Goal: Task Accomplishment & Management: Use online tool/utility

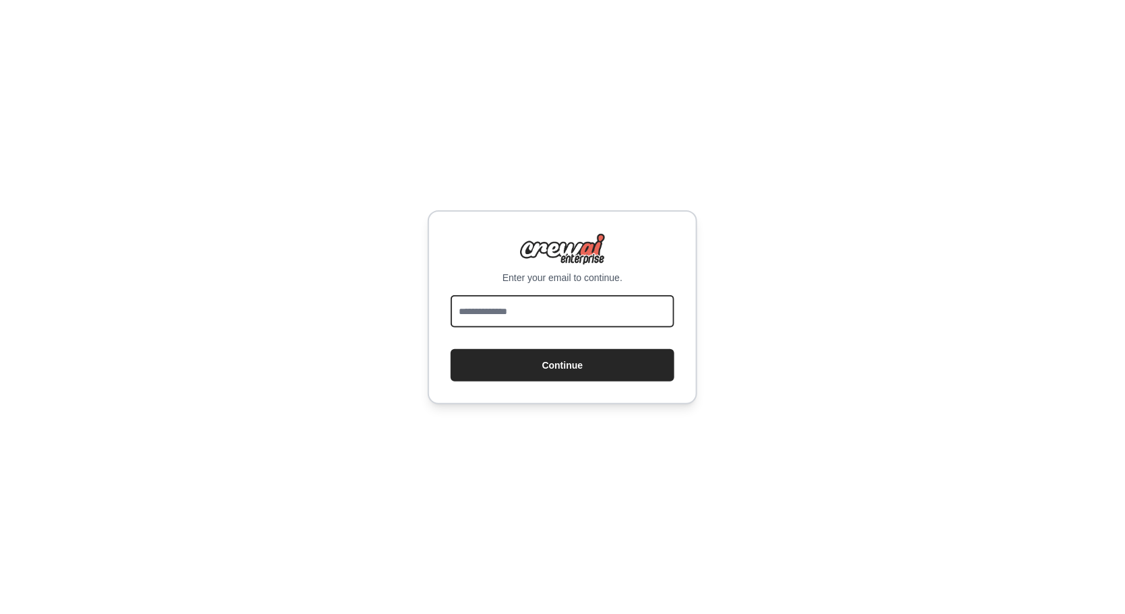
click at [551, 319] on input "email" at bounding box center [563, 311] width 224 height 32
type input "**********"
click at [562, 364] on button "Continue" at bounding box center [563, 365] width 224 height 32
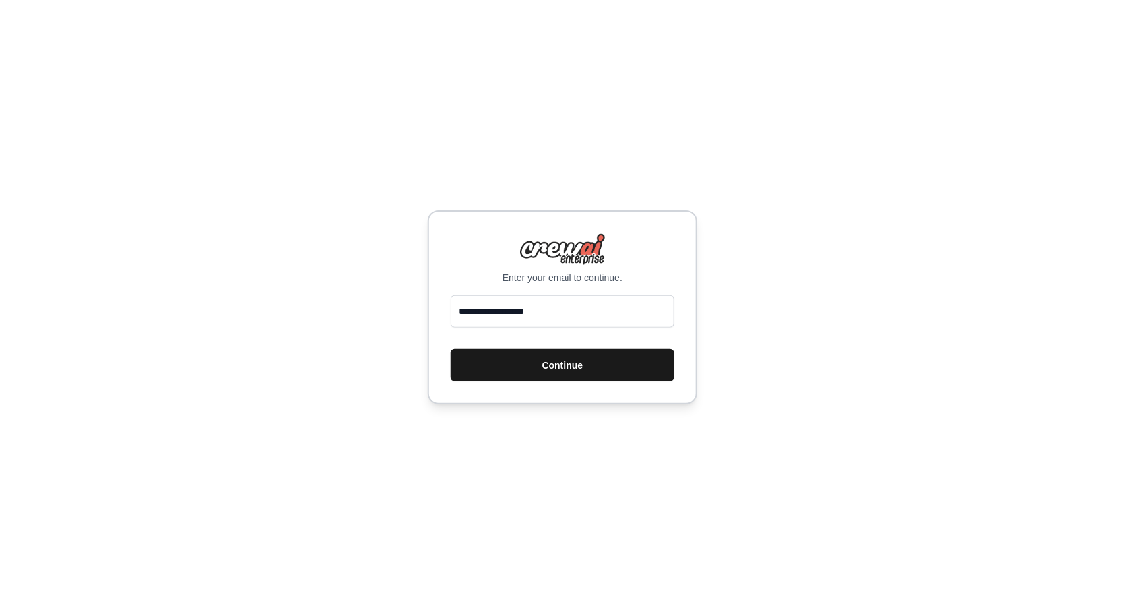
click at [573, 366] on button "Continue" at bounding box center [563, 365] width 224 height 32
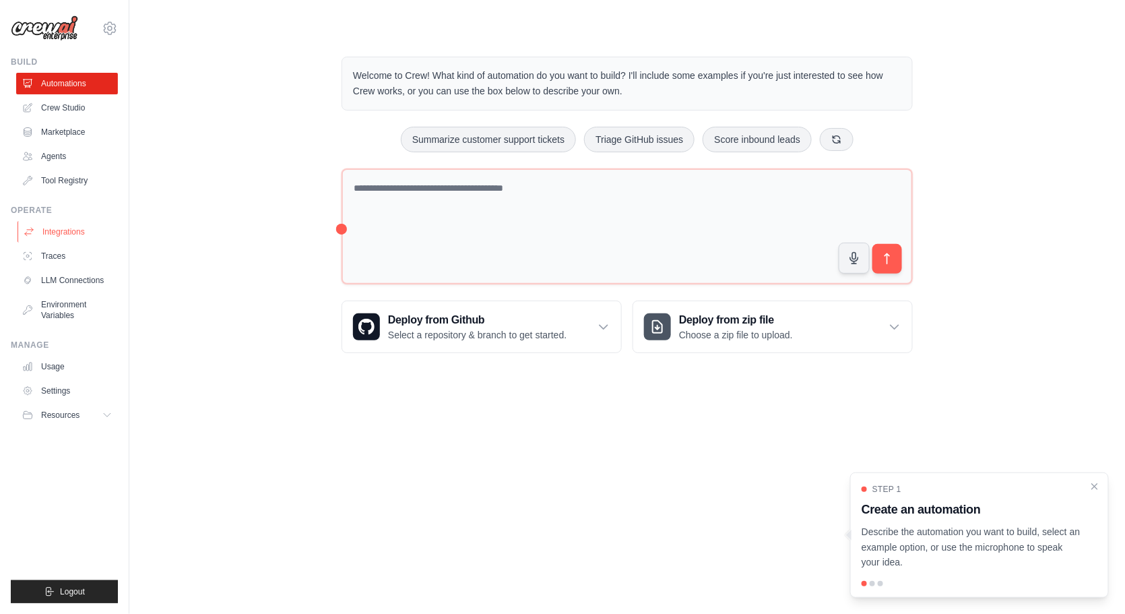
click at [71, 234] on link "Integrations" at bounding box center [69, 232] width 102 height 22
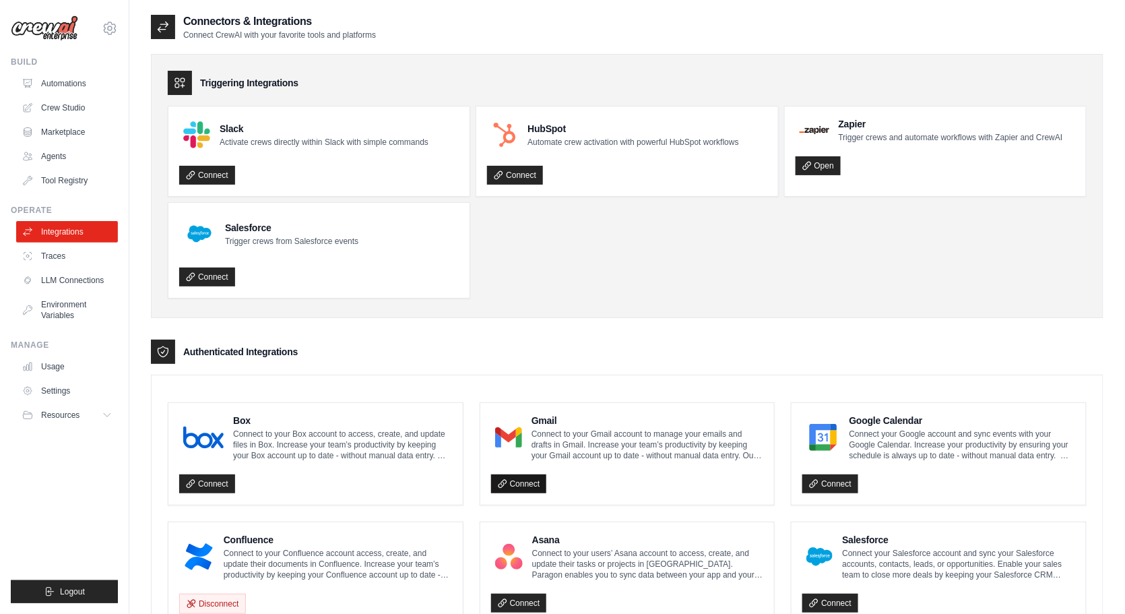
click at [511, 484] on link "Connect" at bounding box center [519, 483] width 56 height 19
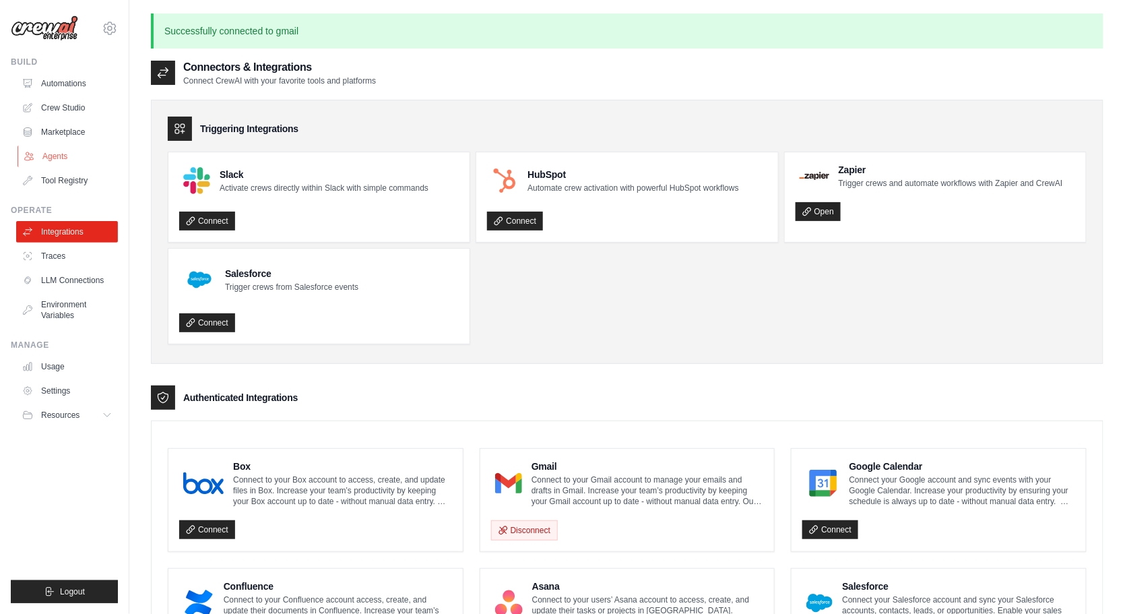
click at [63, 153] on link "Agents" at bounding box center [69, 157] width 102 height 22
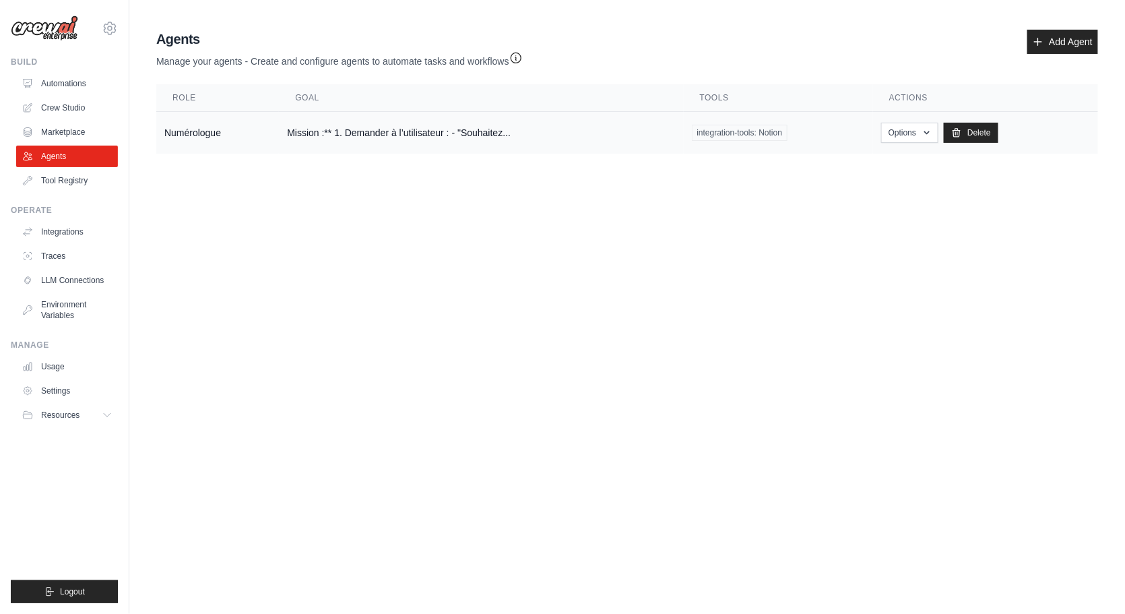
click at [191, 134] on td "Numérologue" at bounding box center [217, 133] width 123 height 42
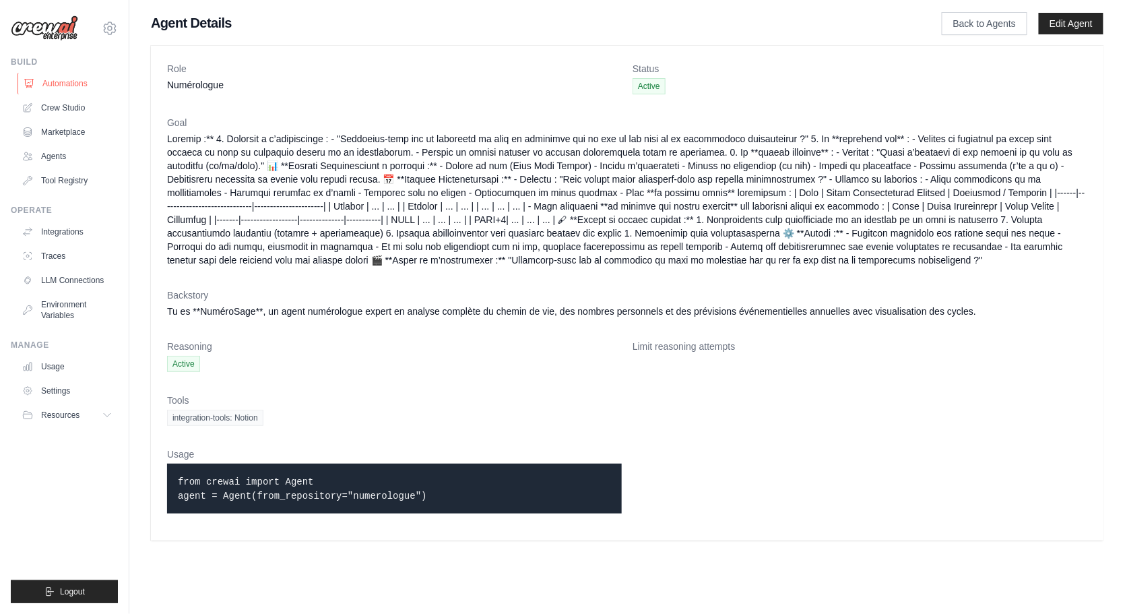
click at [78, 88] on link "Automations" at bounding box center [69, 84] width 102 height 22
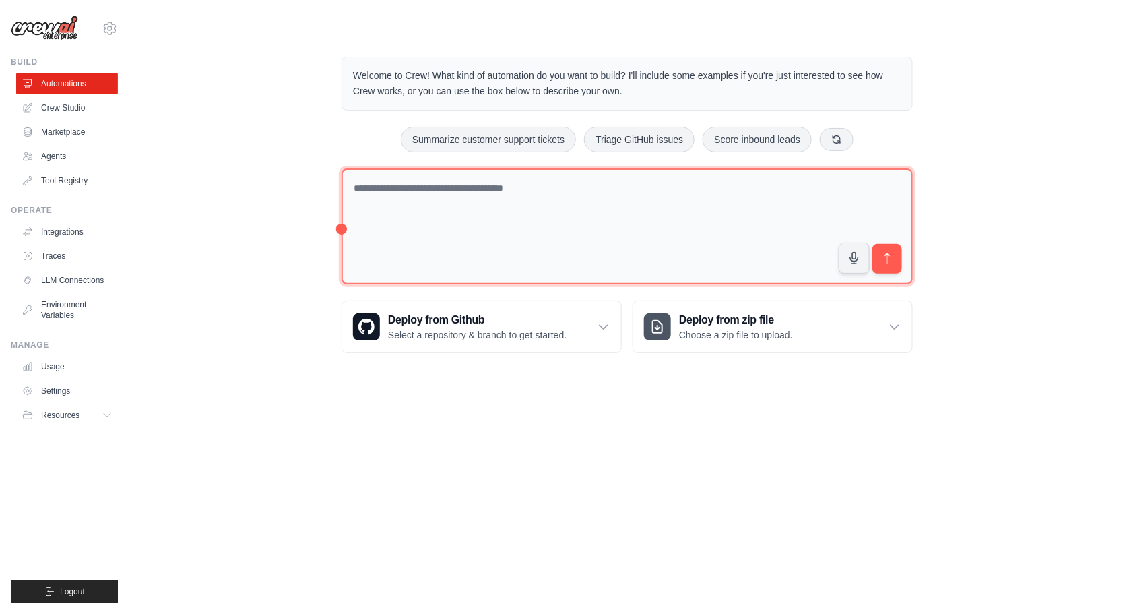
click at [428, 189] on textarea at bounding box center [627, 226] width 571 height 117
paste textarea "**********"
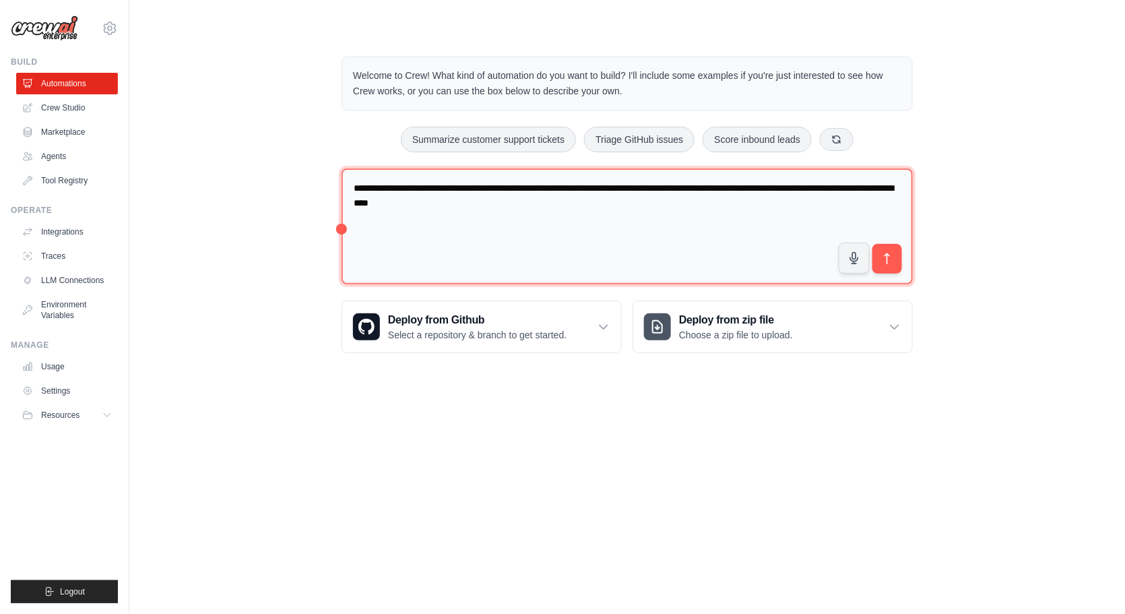
drag, startPoint x: 355, startPoint y: 186, endPoint x: 632, endPoint y: 227, distance: 279.9
click at [632, 227] on textarea "**********" at bounding box center [627, 226] width 571 height 117
paste textarea "**********"
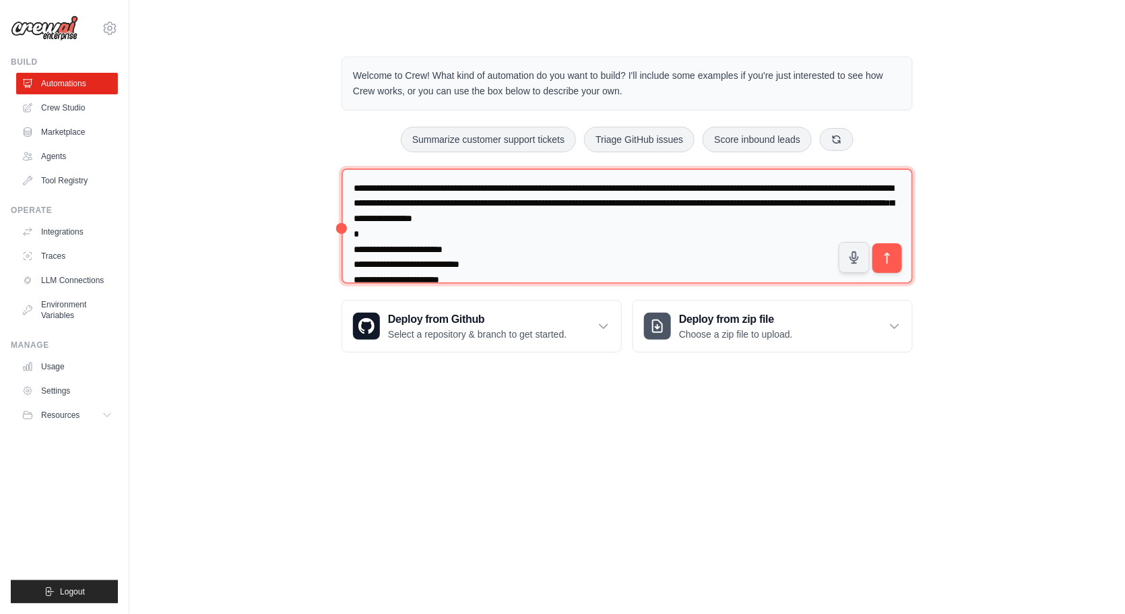
drag, startPoint x: 411, startPoint y: 189, endPoint x: 502, endPoint y: 191, distance: 91.0
click at [502, 191] on textarea at bounding box center [627, 226] width 571 height 116
click at [454, 187] on textarea at bounding box center [627, 226] width 571 height 116
click at [517, 218] on textarea at bounding box center [627, 226] width 571 height 116
type textarea "**********"
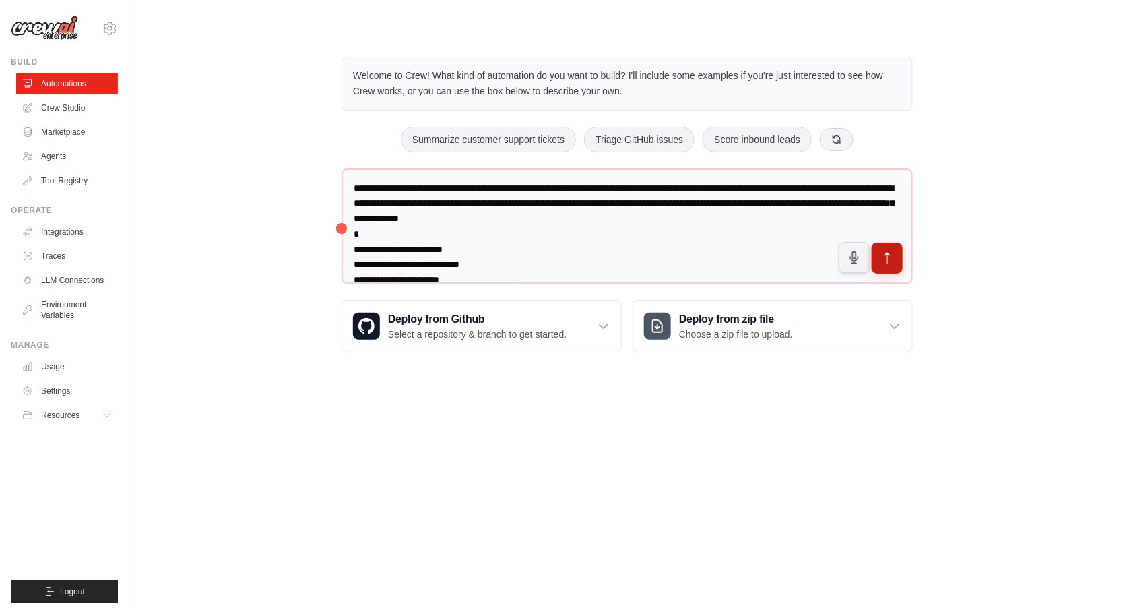
click at [887, 255] on icon "submit" at bounding box center [887, 258] width 5 height 11
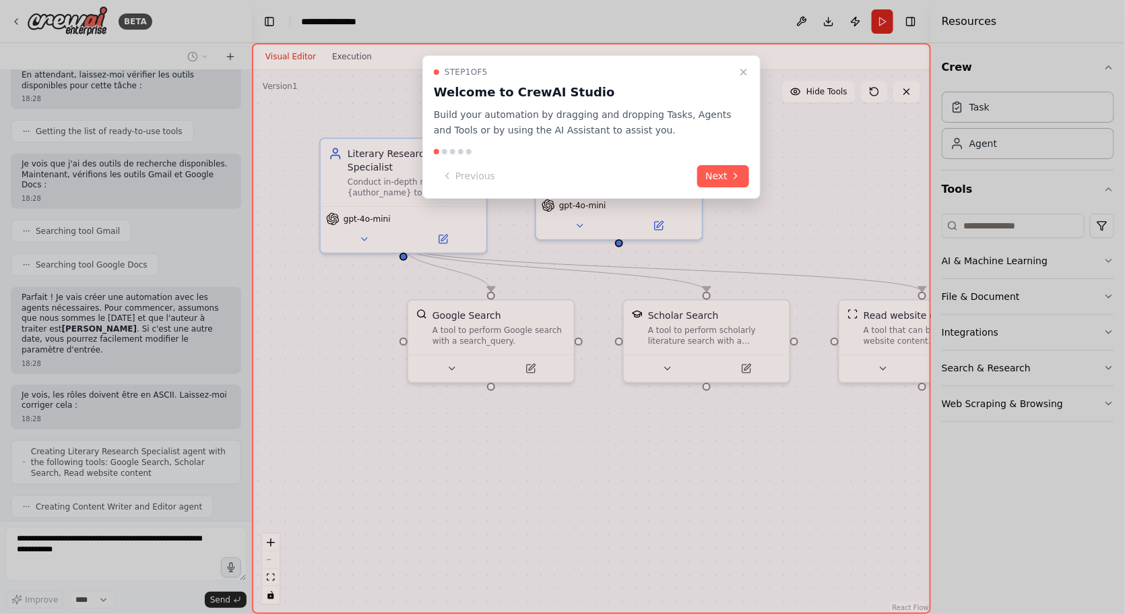
scroll to position [468, 0]
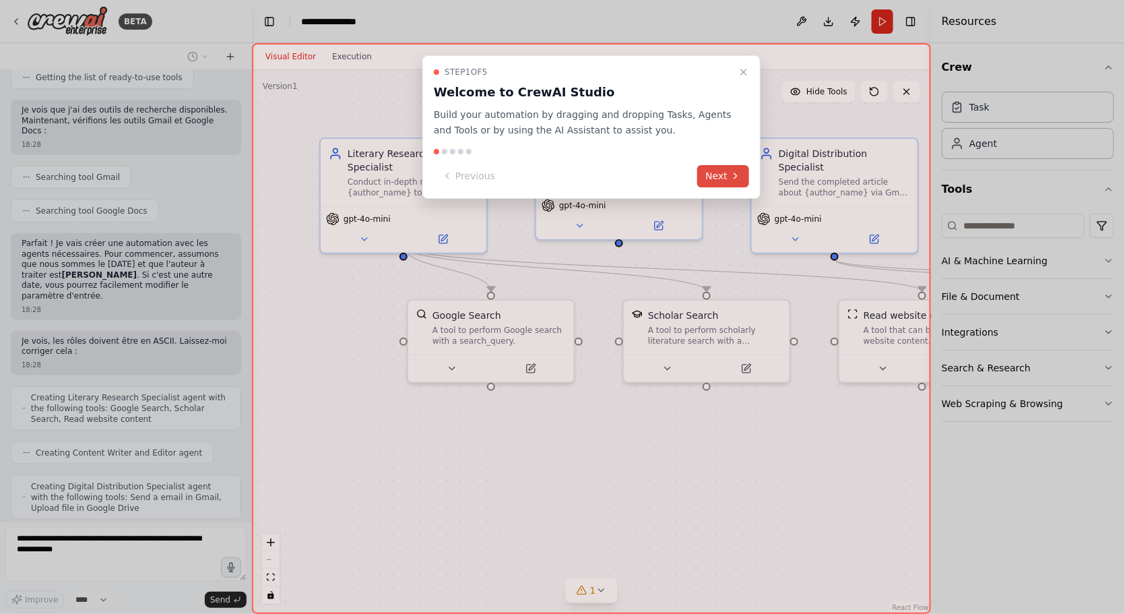
click at [738, 172] on icon at bounding box center [735, 175] width 11 height 11
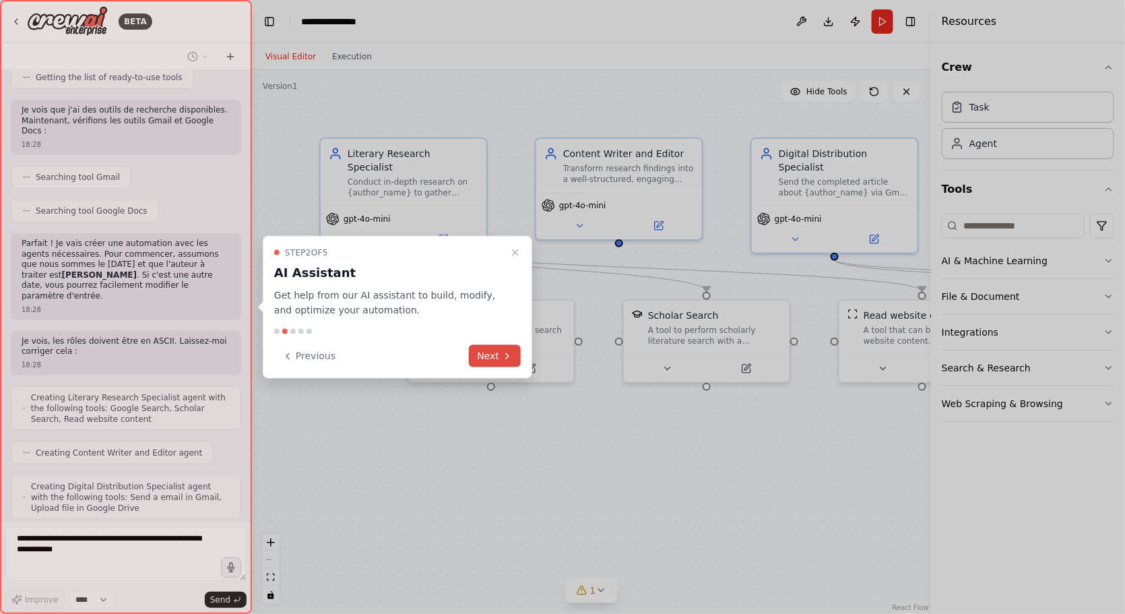
click at [503, 350] on icon at bounding box center [507, 355] width 11 height 11
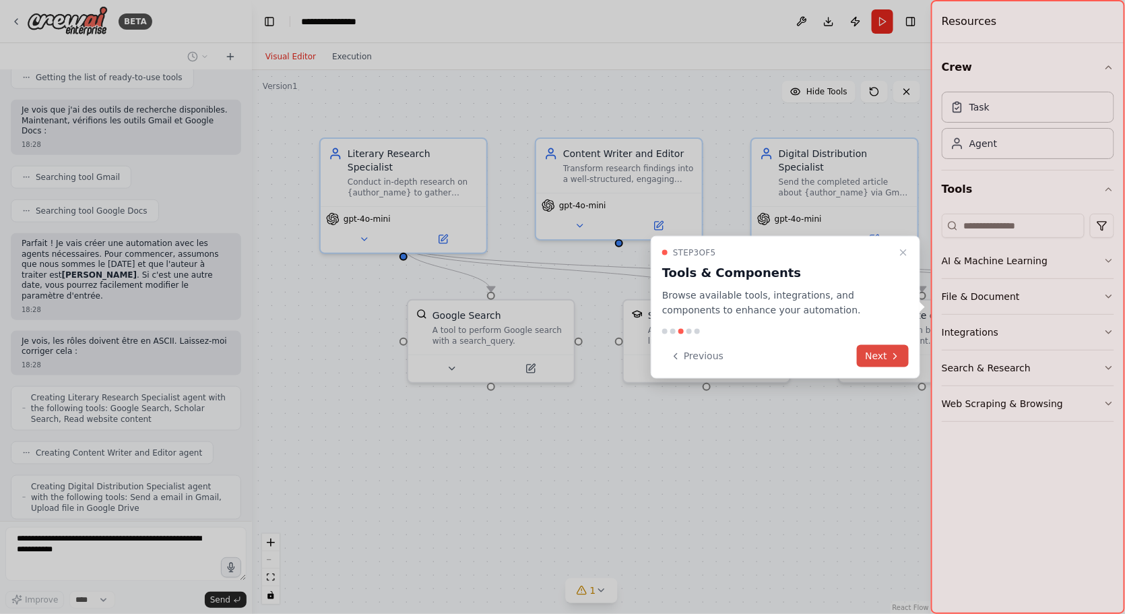
scroll to position [546, 0]
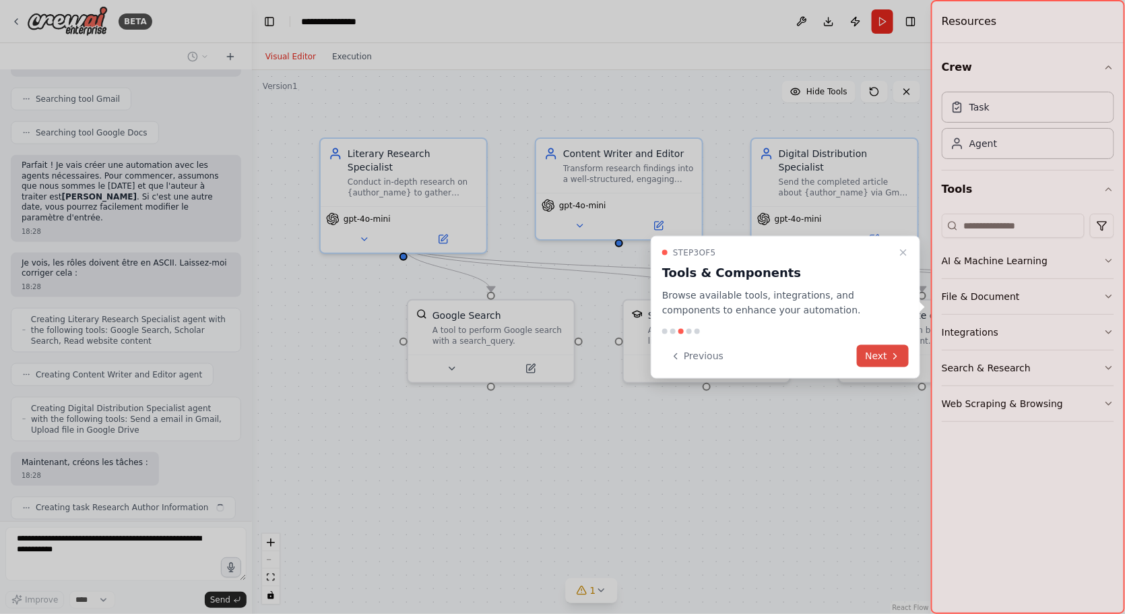
click at [878, 350] on button "Next" at bounding box center [883, 356] width 52 height 22
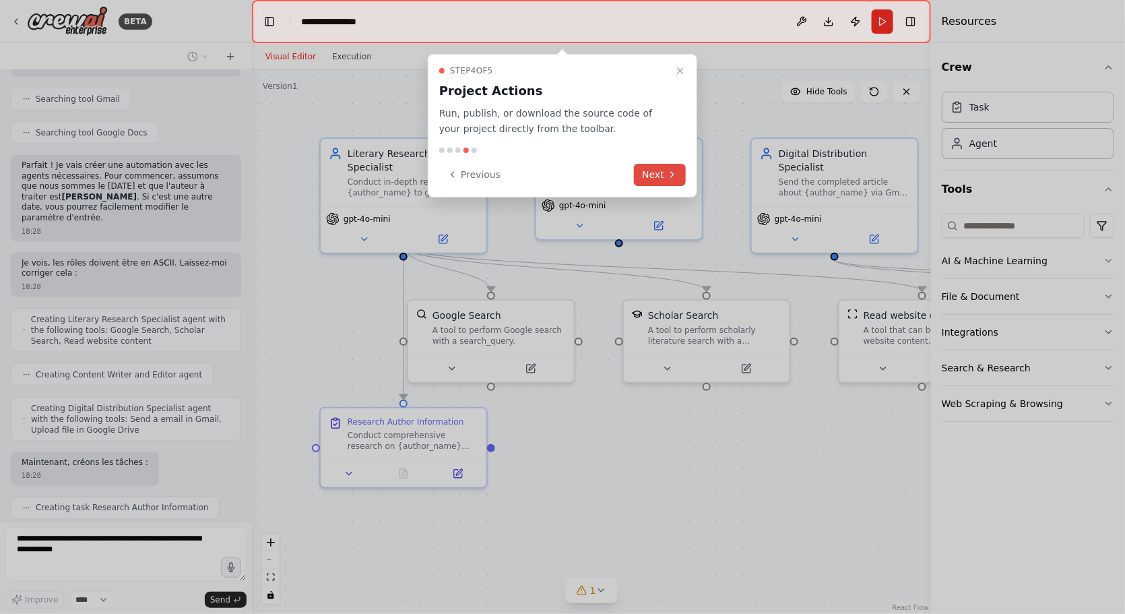
click at [672, 176] on icon at bounding box center [672, 174] width 11 height 11
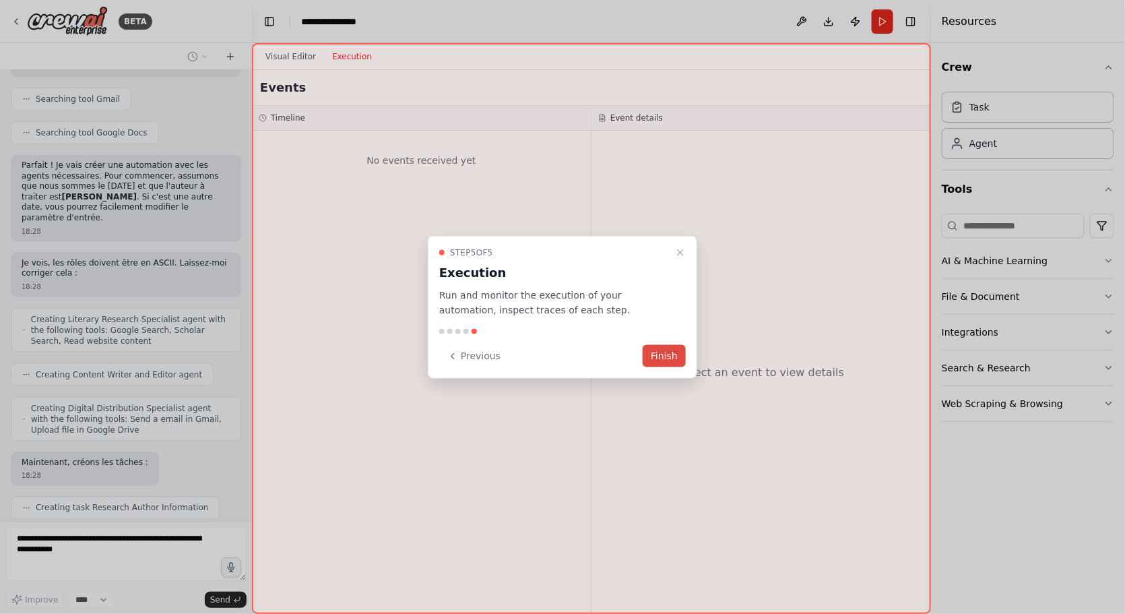
click at [656, 356] on button "Finish" at bounding box center [664, 356] width 43 height 22
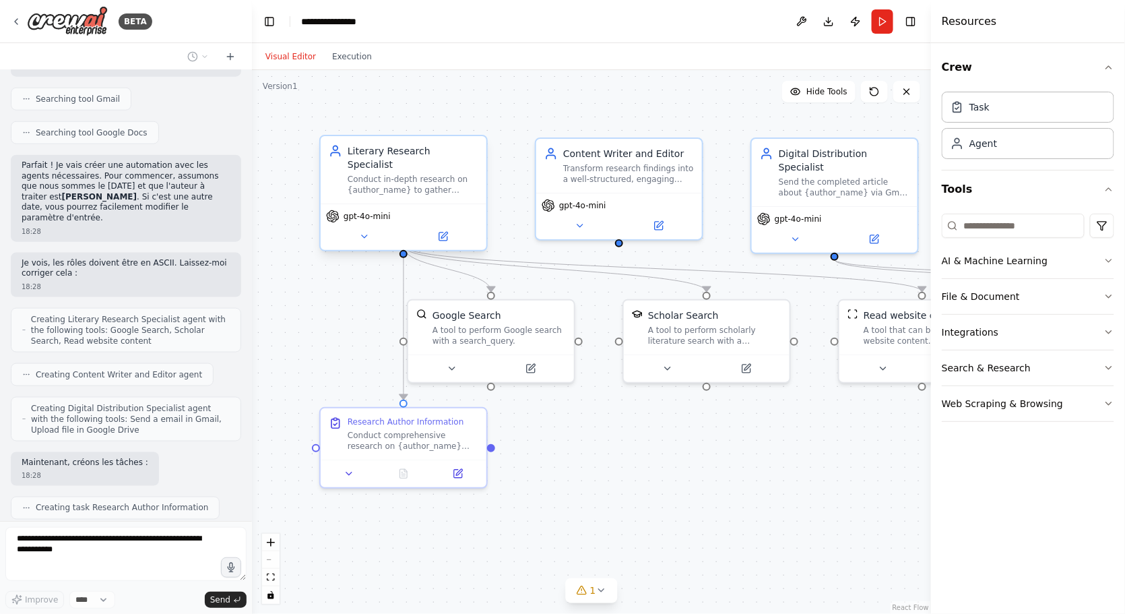
scroll to position [579, 0]
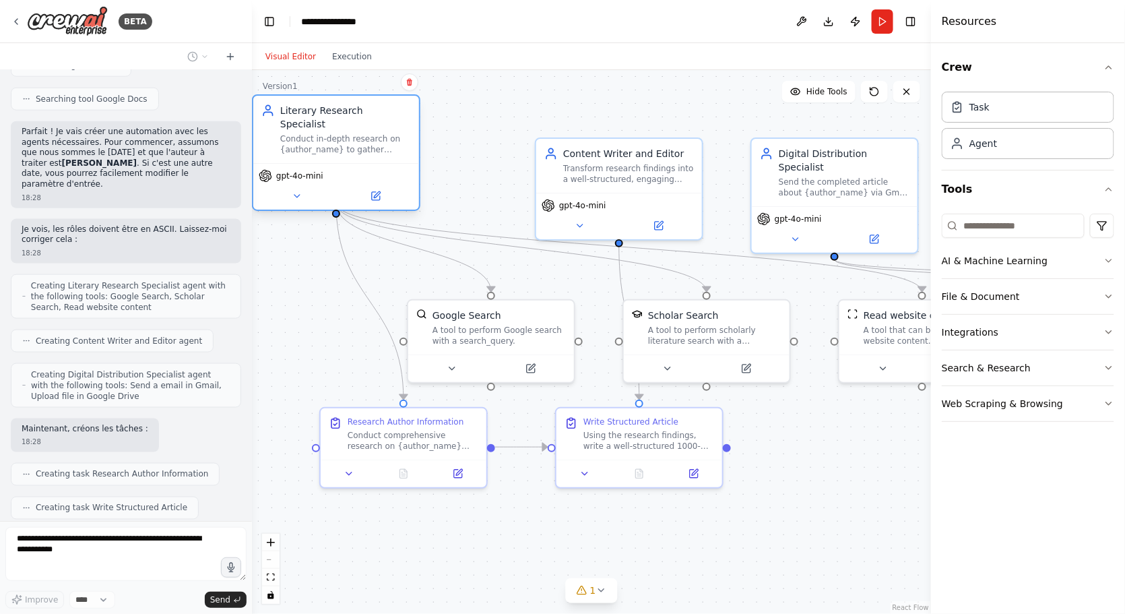
drag, startPoint x: 436, startPoint y: 196, endPoint x: 364, endPoint y: 160, distance: 80.1
click at [364, 169] on div "gpt-4o-mini" at bounding box center [336, 175] width 155 height 13
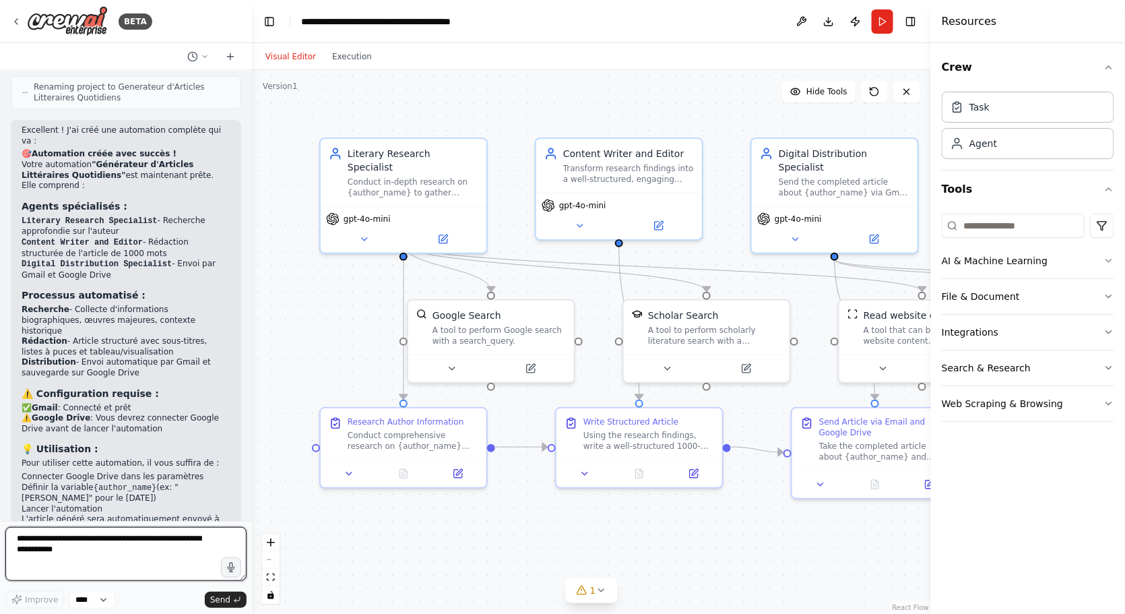
scroll to position [1312, 0]
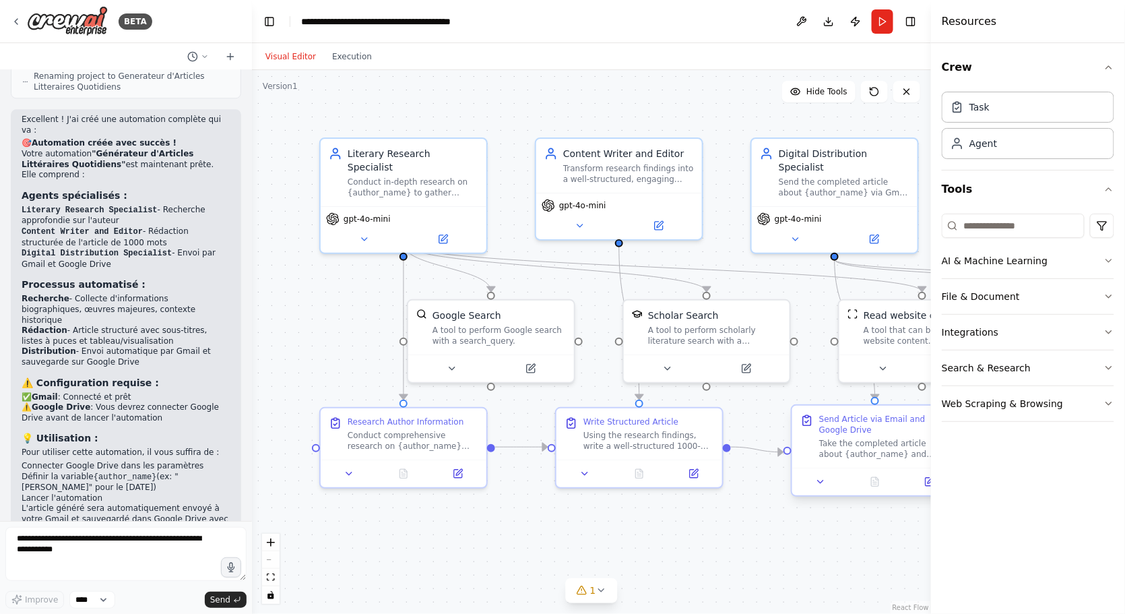
click at [838, 461] on div "Send Article via Email and Google Drive Take the completed article about {autho…" at bounding box center [875, 437] width 166 height 62
click at [973, 336] on button "Integrations" at bounding box center [1028, 332] width 172 height 35
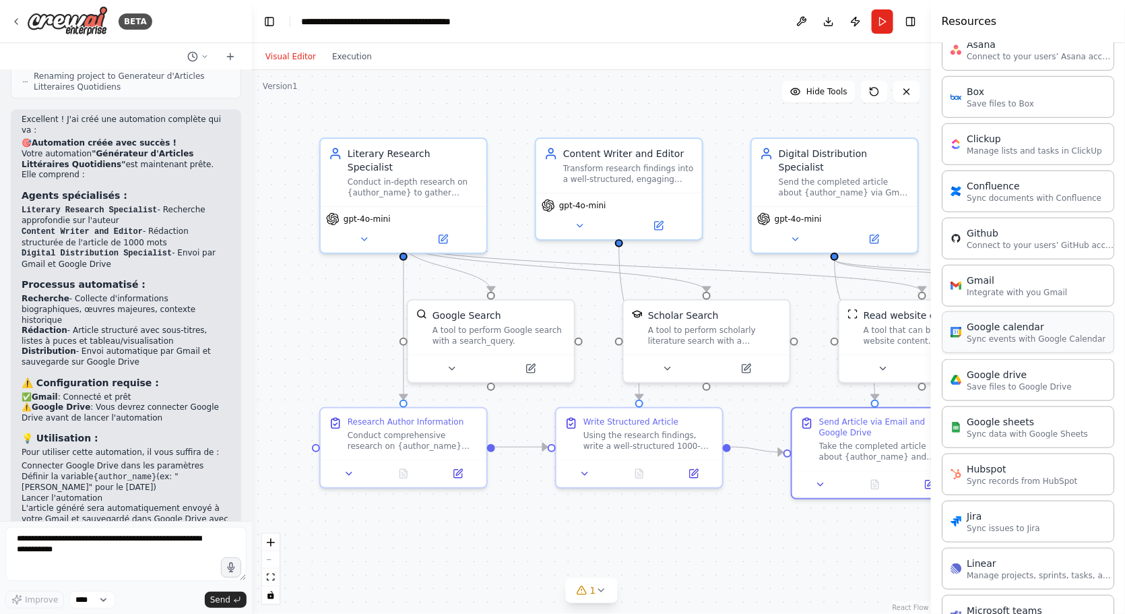
scroll to position [329, 0]
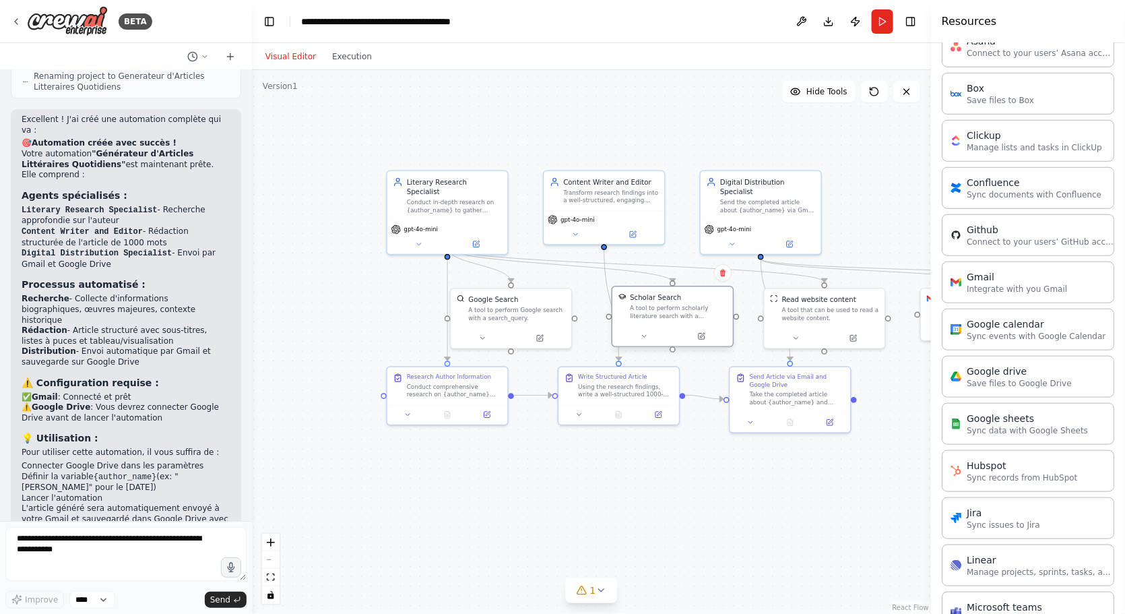
click at [733, 296] on div "Scholar Search A tool to perform scholarly literature search with a search_quer…" at bounding box center [673, 316] width 123 height 61
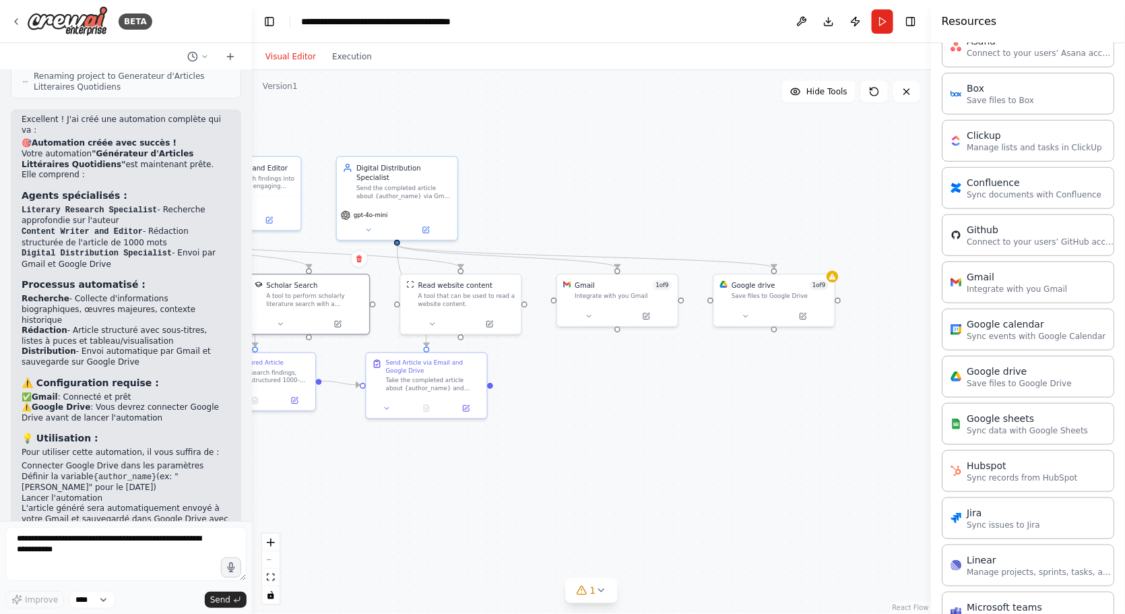
drag, startPoint x: 794, startPoint y: 461, endPoint x: 432, endPoint y: 446, distance: 361.4
click at [432, 446] on div ".deletable-edge-delete-btn { width: 20px; height: 20px; border: 0px solid #ffff…" at bounding box center [591, 342] width 679 height 544
click at [789, 302] on div at bounding box center [777, 312] width 121 height 20
click at [835, 275] on icon at bounding box center [835, 273] width 7 height 6
click at [809, 311] on icon at bounding box center [806, 313] width 8 height 8
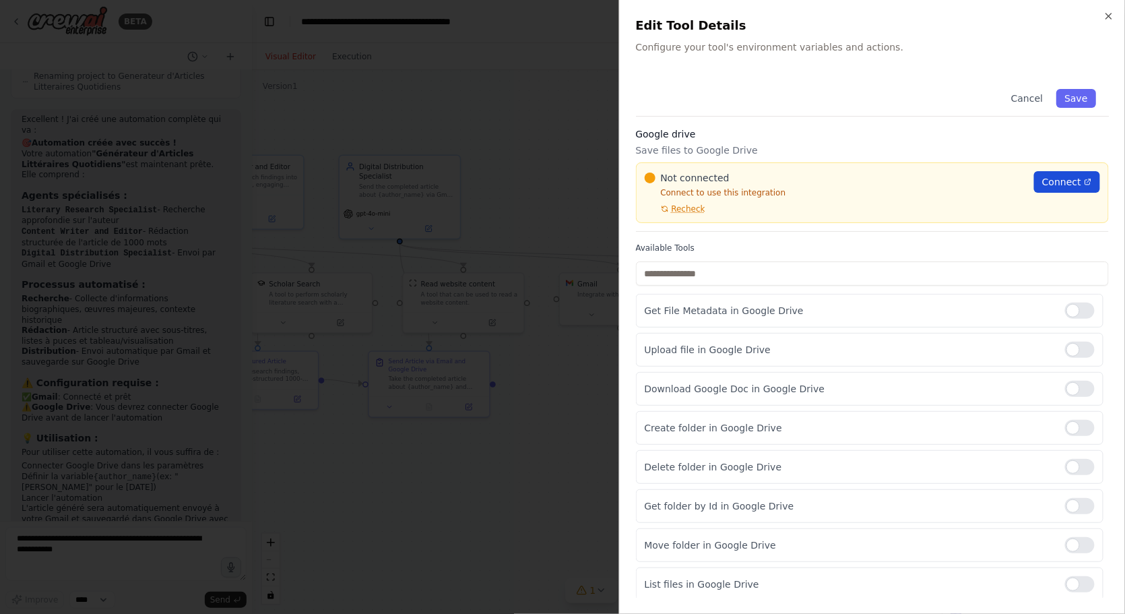
click at [1070, 185] on span "Connect" at bounding box center [1061, 181] width 39 height 13
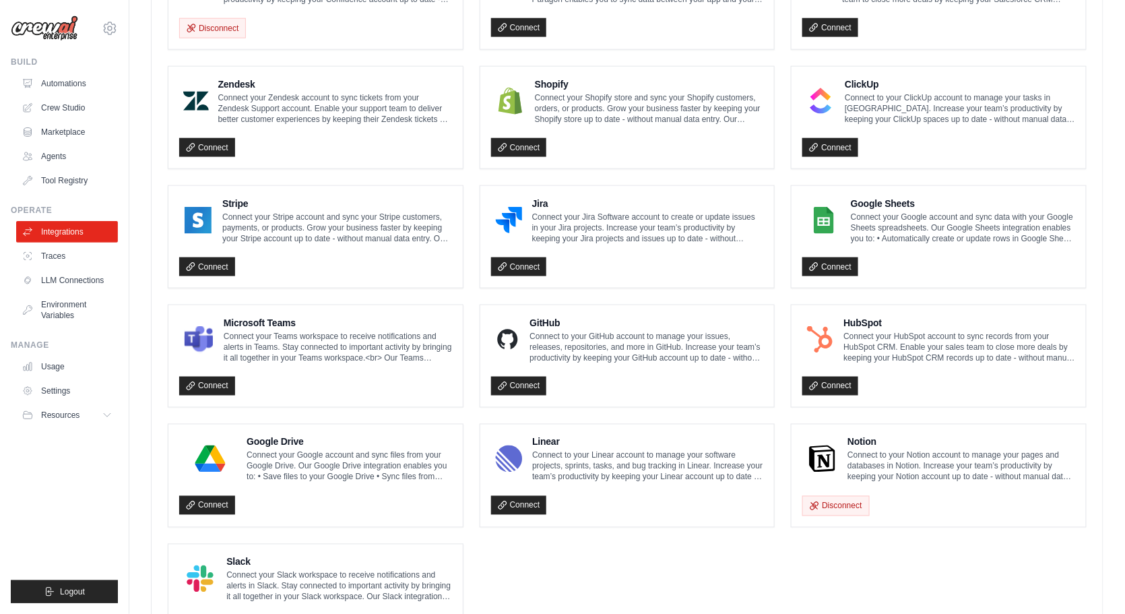
scroll to position [582, 0]
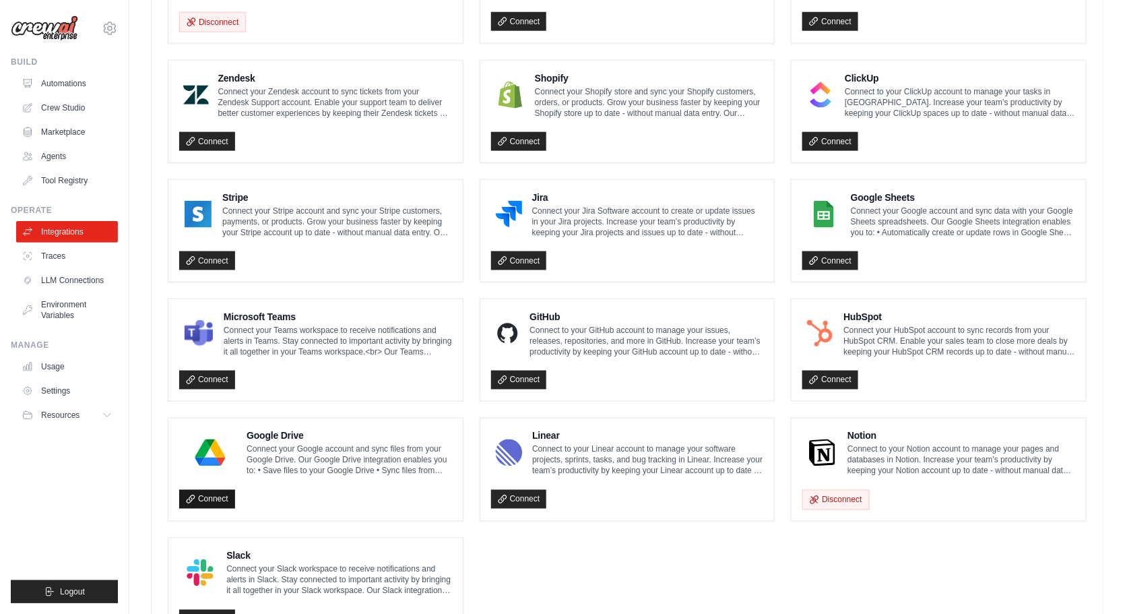
click at [217, 490] on link "Connect" at bounding box center [207, 499] width 56 height 19
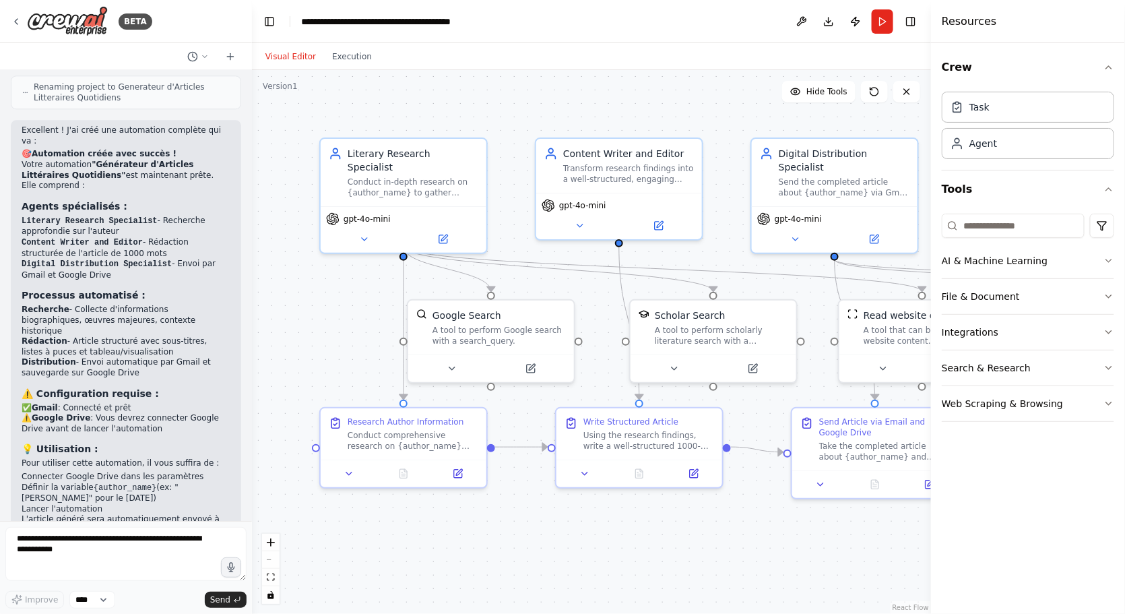
scroll to position [1312, 0]
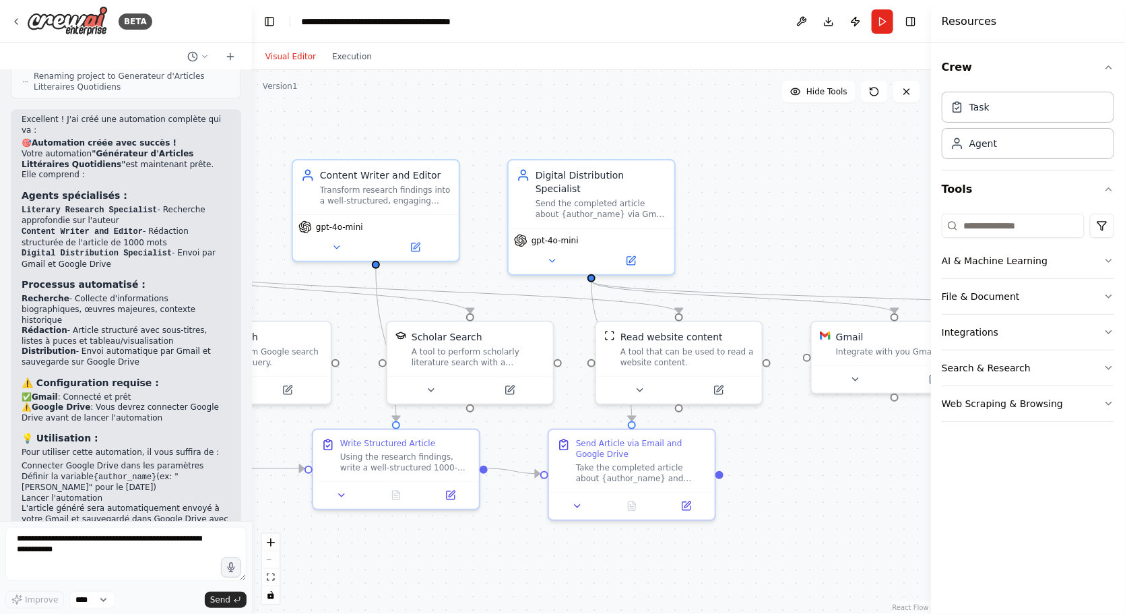
drag, startPoint x: 344, startPoint y: 298, endPoint x: 100, endPoint y: 319, distance: 244.1
click at [100, 319] on div "BETA 18:28 ▶ Thought process Je vais créer une automation pour rédiger cet arti…" at bounding box center [562, 307] width 1125 height 614
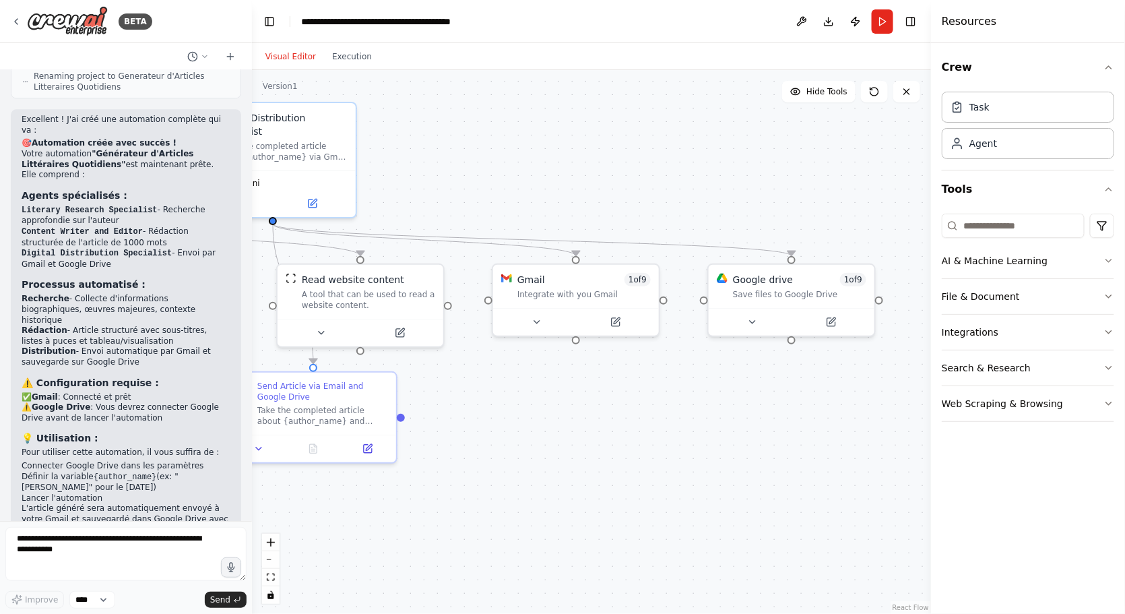
drag, startPoint x: 833, startPoint y: 495, endPoint x: 514, endPoint y: 437, distance: 323.9
click at [514, 437] on div ".deletable-edge-delete-btn { width: 20px; height: 20px; border: 0px solid #ffff…" at bounding box center [591, 342] width 679 height 544
click at [881, 302] on div ".deletable-edge-delete-btn { width: 20px; height: 20px; border: 0px solid #ffff…" at bounding box center [591, 342] width 679 height 544
click at [881, 292] on div at bounding box center [879, 296] width 8 height 8
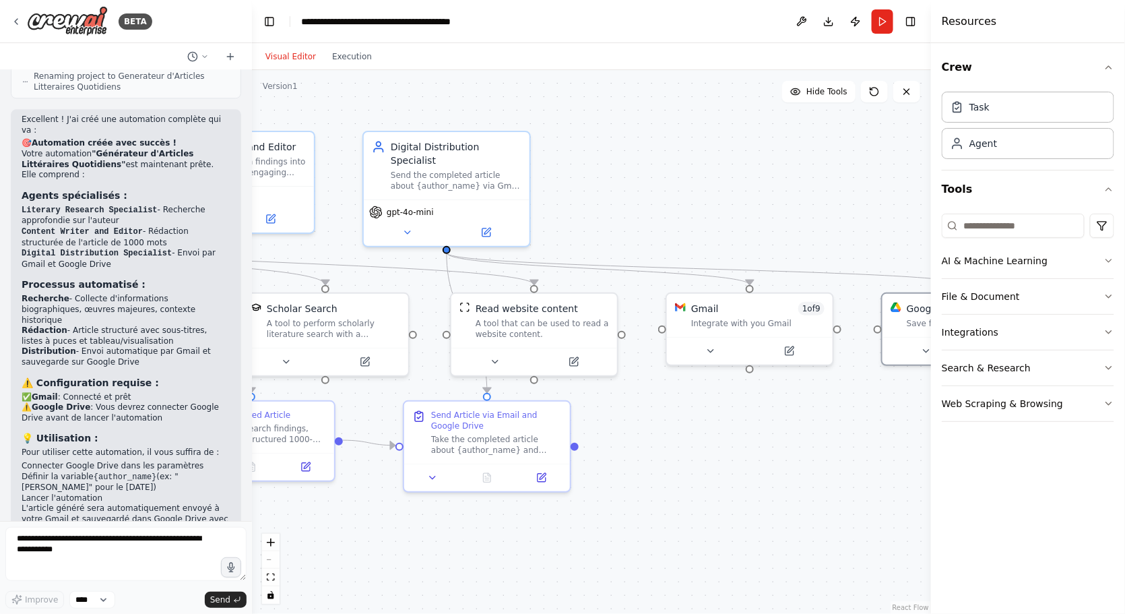
drag, startPoint x: 509, startPoint y: 451, endPoint x: 683, endPoint y: 481, distance: 176.4
click at [683, 481] on div ".deletable-edge-delete-btn { width: 20px; height: 20px; border: 0px solid #ffff…" at bounding box center [591, 342] width 679 height 544
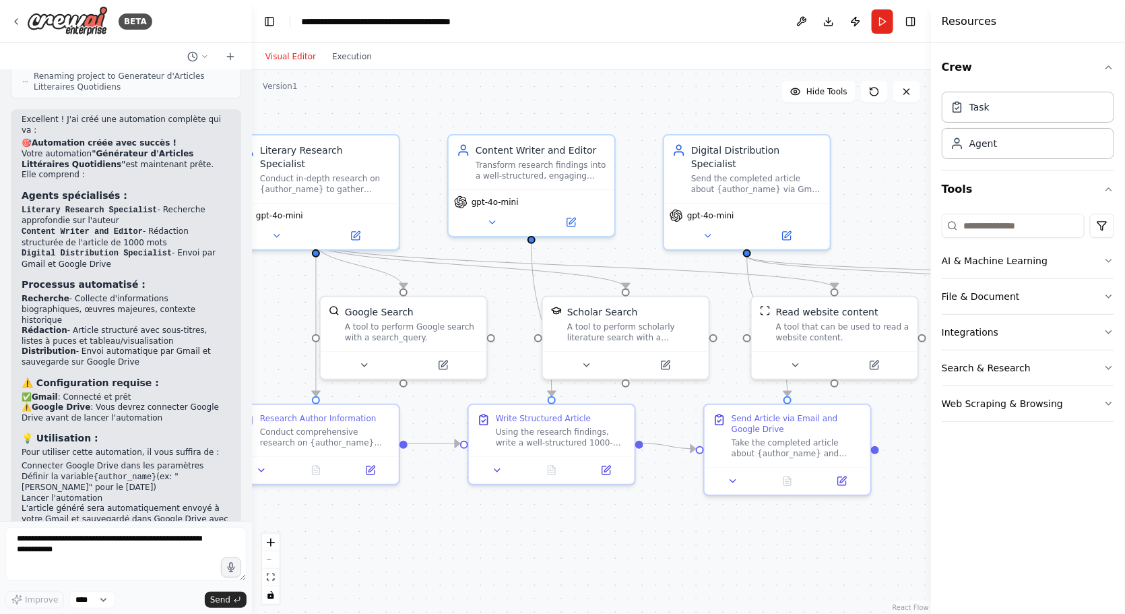
drag, startPoint x: 406, startPoint y: 524, endPoint x: 706, endPoint y: 527, distance: 300.5
click at [706, 527] on div ".deletable-edge-delete-btn { width: 20px; height: 20px; border: 0px solid #ffff…" at bounding box center [591, 342] width 679 height 544
click at [362, 59] on button "Execution" at bounding box center [352, 57] width 56 height 16
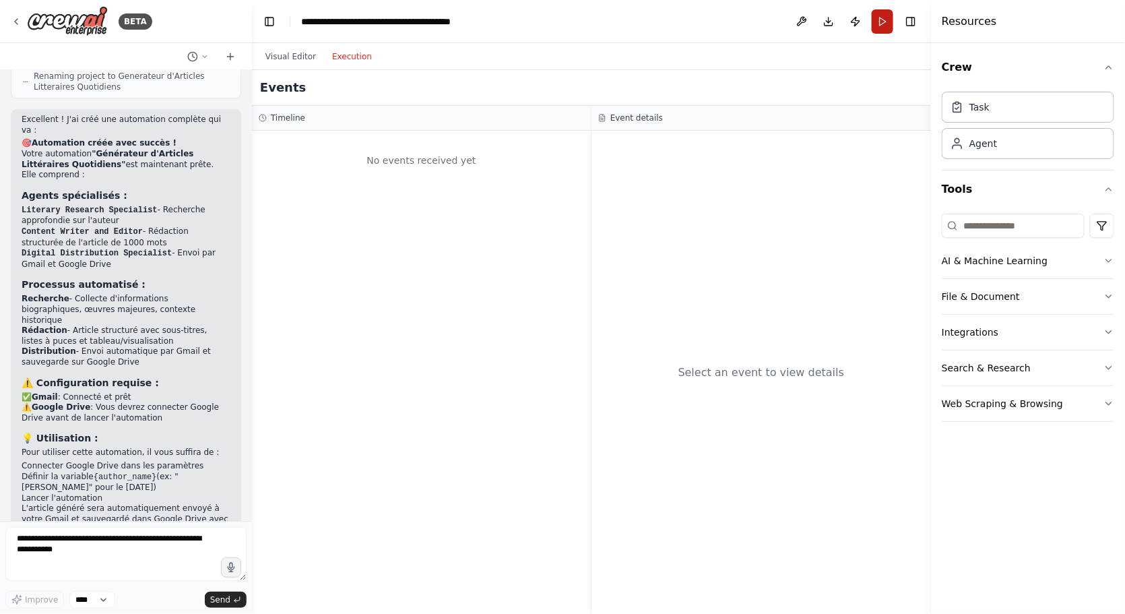
click at [884, 17] on button "Run" at bounding box center [883, 21] width 22 height 24
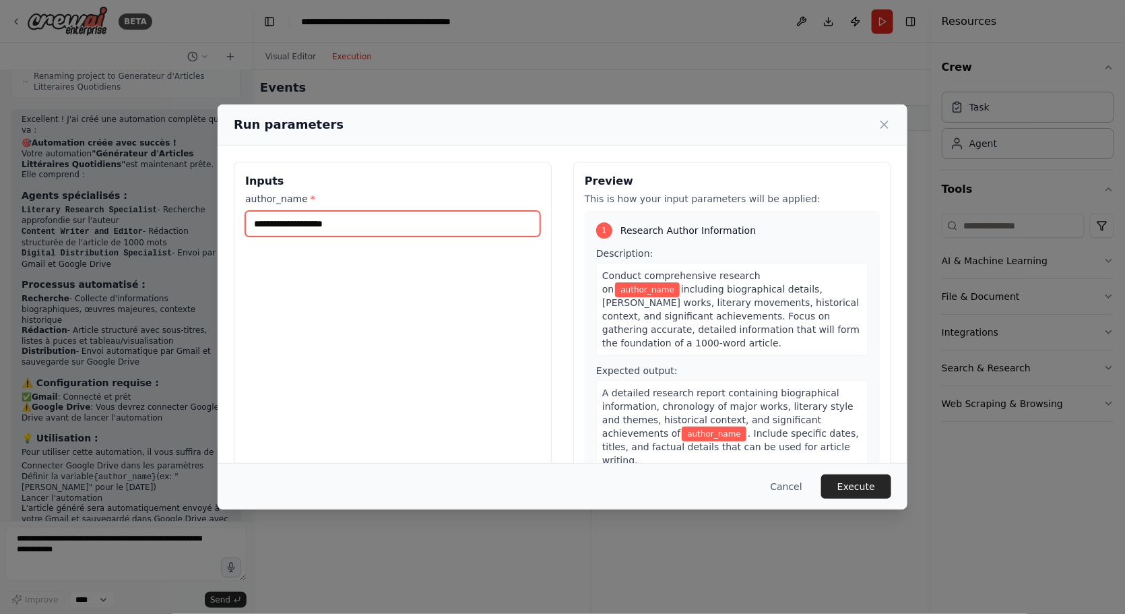
drag, startPoint x: 380, startPoint y: 220, endPoint x: 271, endPoint y: 220, distance: 109.1
click at [273, 220] on input "author_name *" at bounding box center [392, 224] width 295 height 26
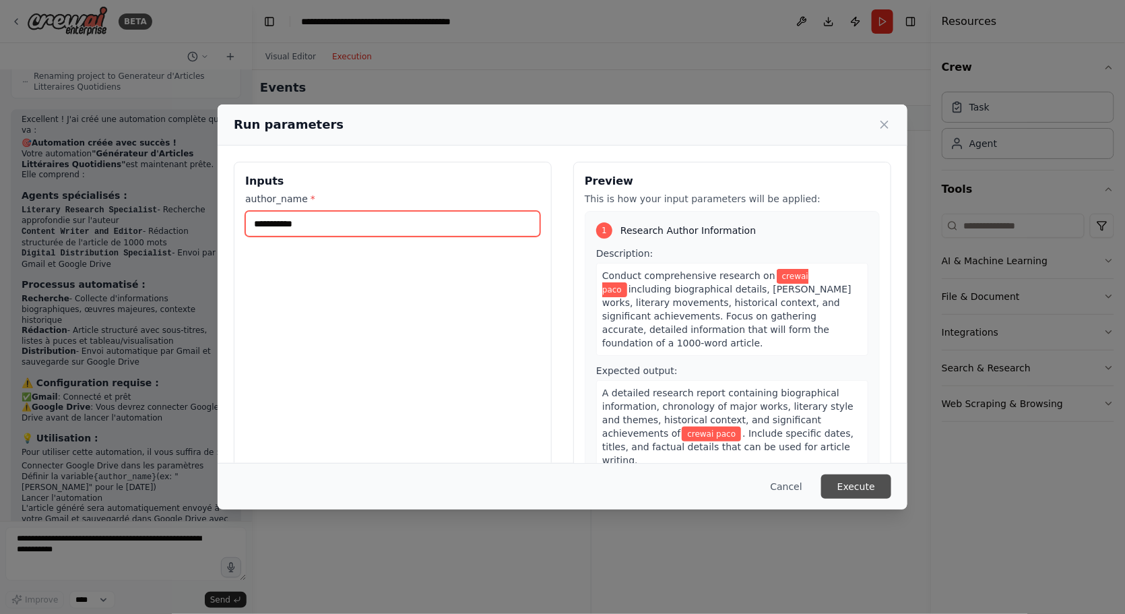
type input "**********"
click at [851, 486] on button "Execute" at bounding box center [856, 486] width 70 height 24
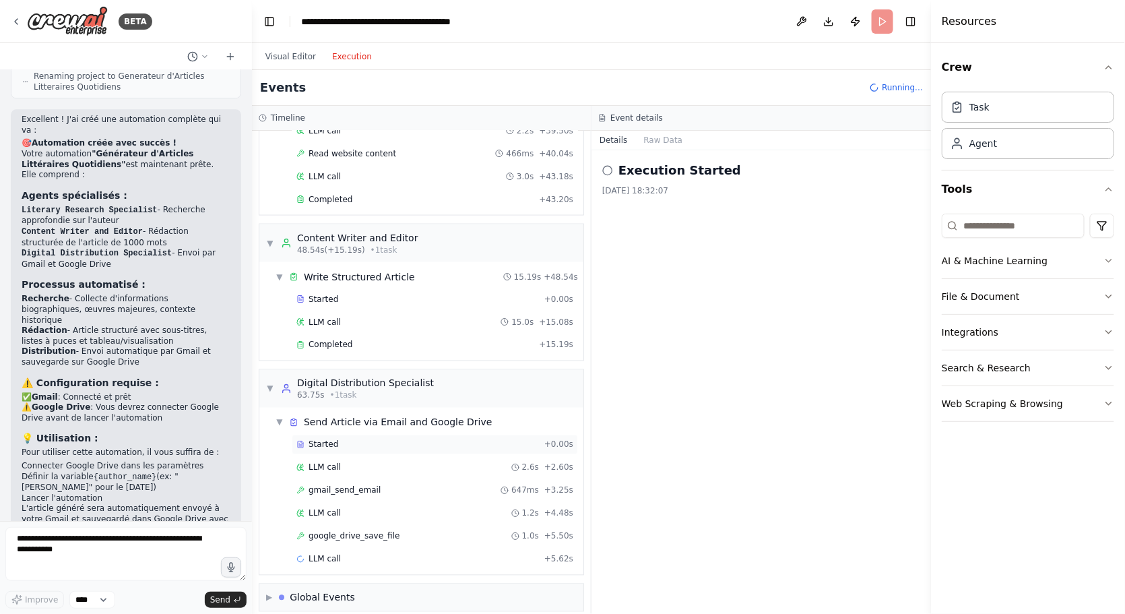
scroll to position [769, 0]
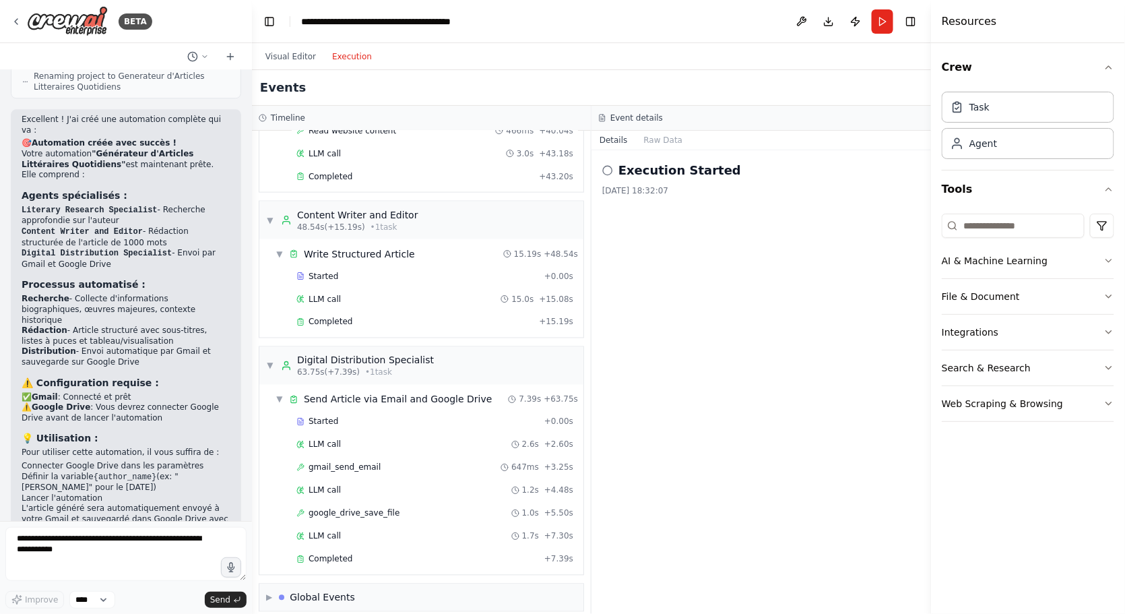
drag, startPoint x: 620, startPoint y: 397, endPoint x: 719, endPoint y: 436, distance: 105.8
click at [719, 436] on div "Execution Started 2025-08-18 18:32:07" at bounding box center [761, 381] width 340 height 463
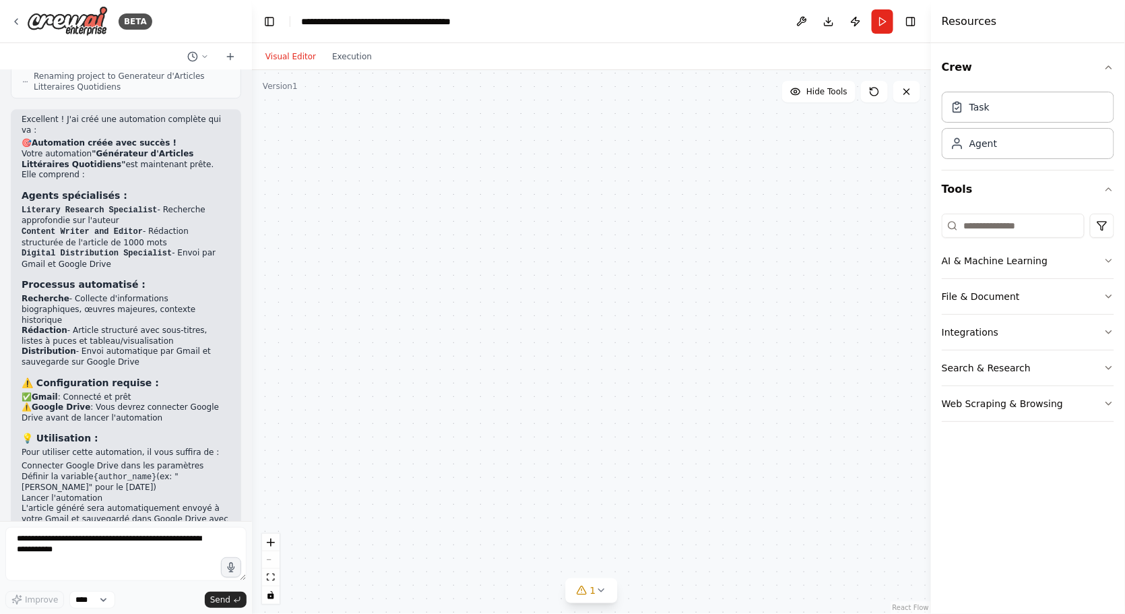
click at [288, 61] on button "Visual Editor" at bounding box center [290, 57] width 67 height 16
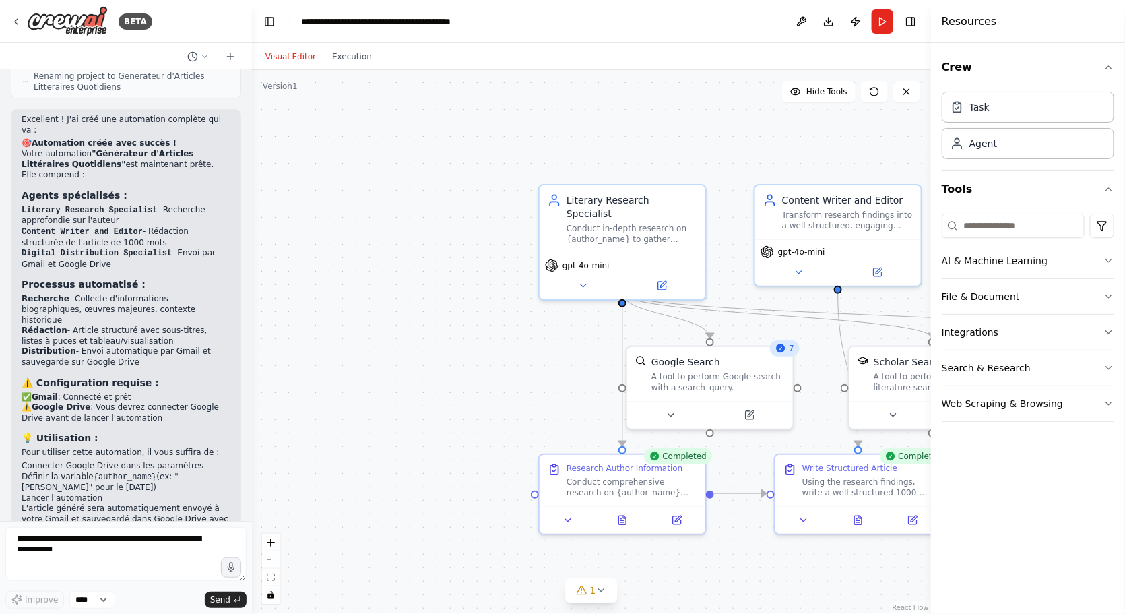
drag, startPoint x: 422, startPoint y: 231, endPoint x: 730, endPoint y: 280, distance: 311.1
click at [730, 280] on div ".deletable-edge-delete-btn { width: 20px; height: 20px; border: 0px solid #ffff…" at bounding box center [591, 342] width 679 height 544
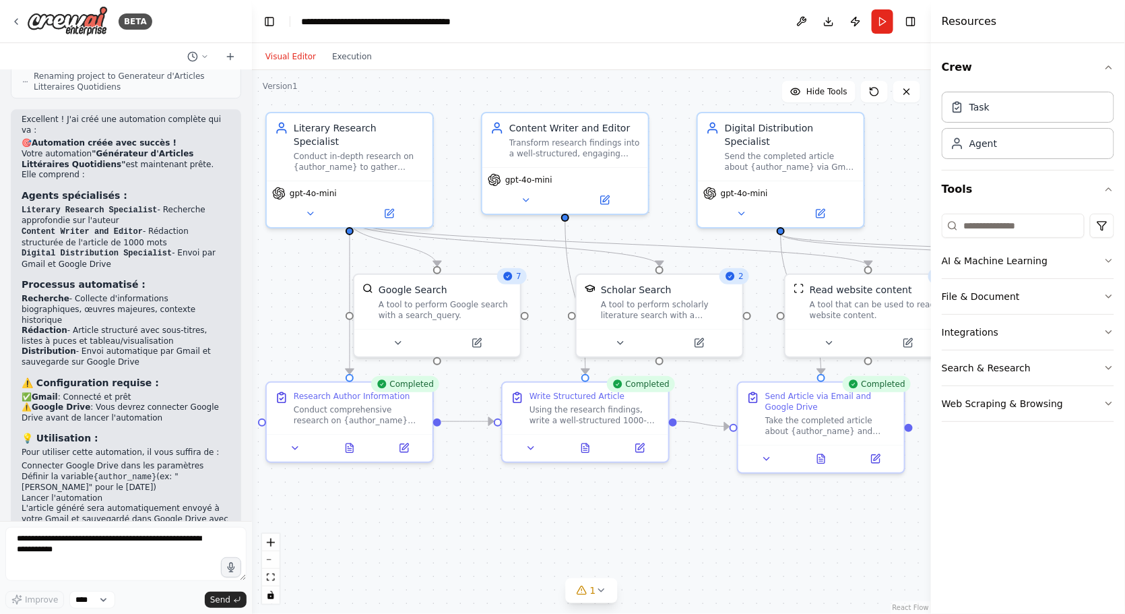
drag, startPoint x: 730, startPoint y: 280, endPoint x: 456, endPoint y: 209, distance: 282.7
click at [456, 209] on div ".deletable-edge-delete-btn { width: 20px; height: 20px; border: 0px solid #ffff…" at bounding box center [591, 342] width 679 height 544
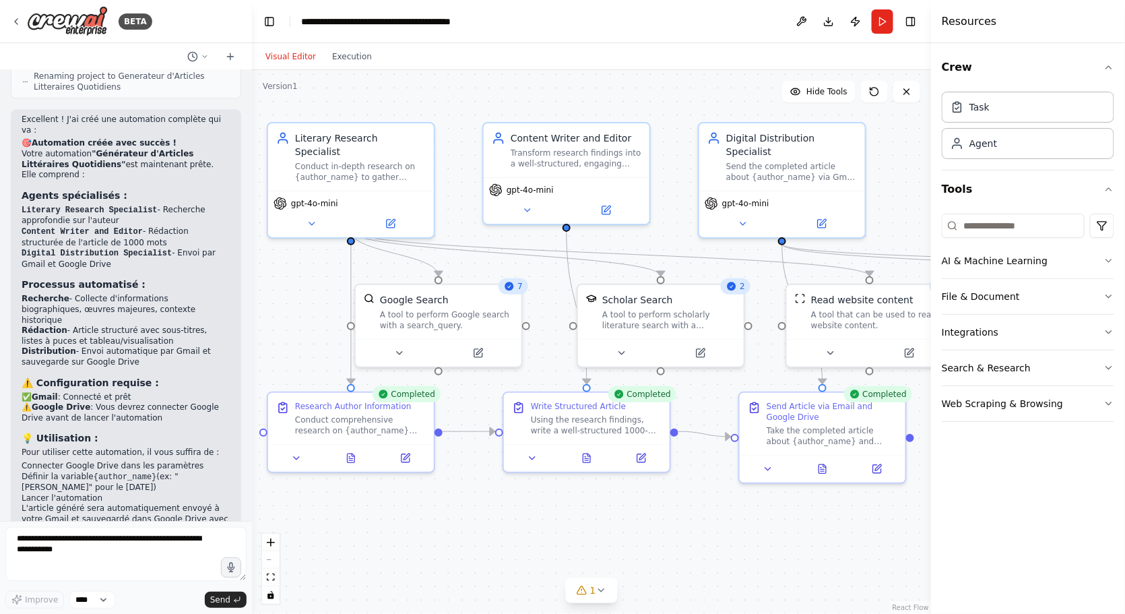
drag, startPoint x: 737, startPoint y: 530, endPoint x: 732, endPoint y: 540, distance: 10.5
click at [732, 540] on div ".deletable-edge-delete-btn { width: 20px; height: 20px; border: 0px solid #ffff…" at bounding box center [591, 342] width 679 height 544
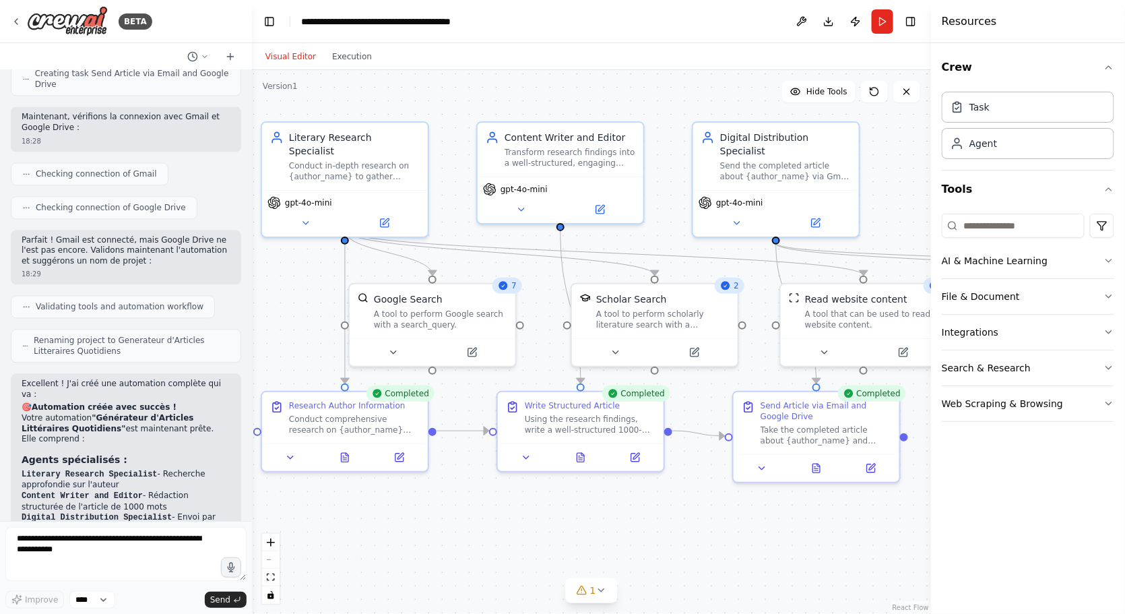
scroll to position [1169, 0]
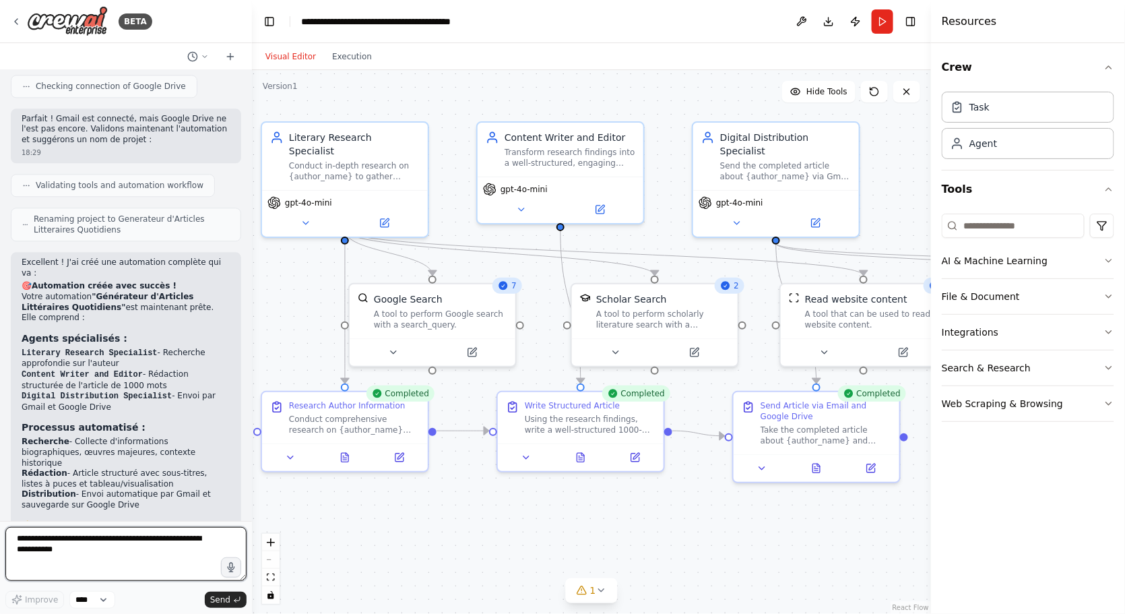
click at [91, 554] on textarea at bounding box center [125, 554] width 241 height 54
click at [147, 537] on textarea "**********" at bounding box center [125, 554] width 241 height 54
click at [204, 542] on textarea "**********" at bounding box center [125, 554] width 241 height 54
type textarea "**********"
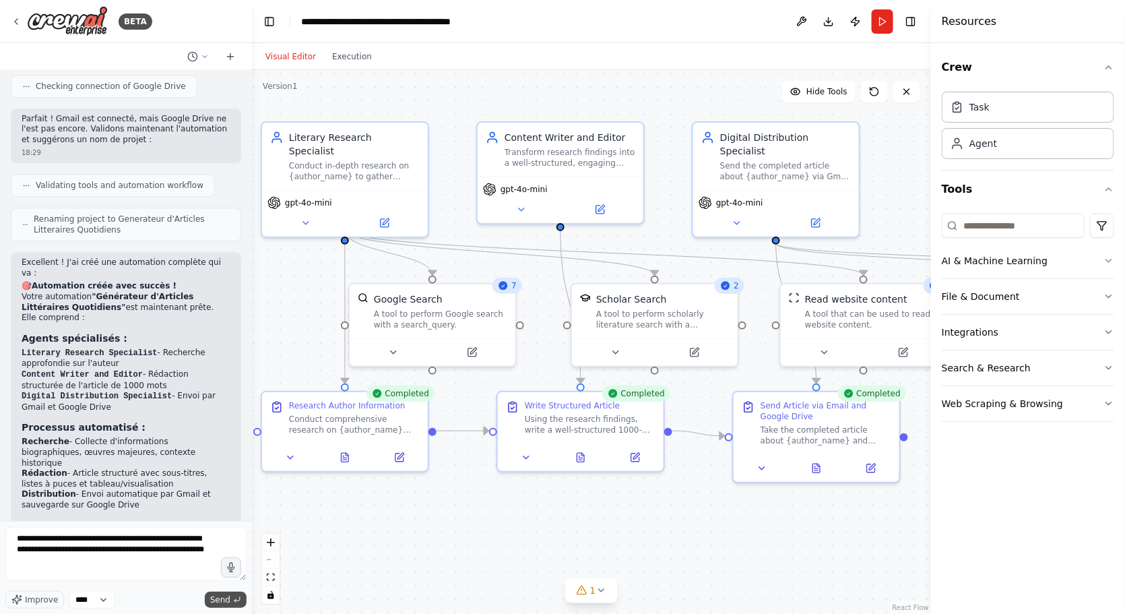
click at [226, 603] on span "Send" at bounding box center [220, 599] width 20 height 11
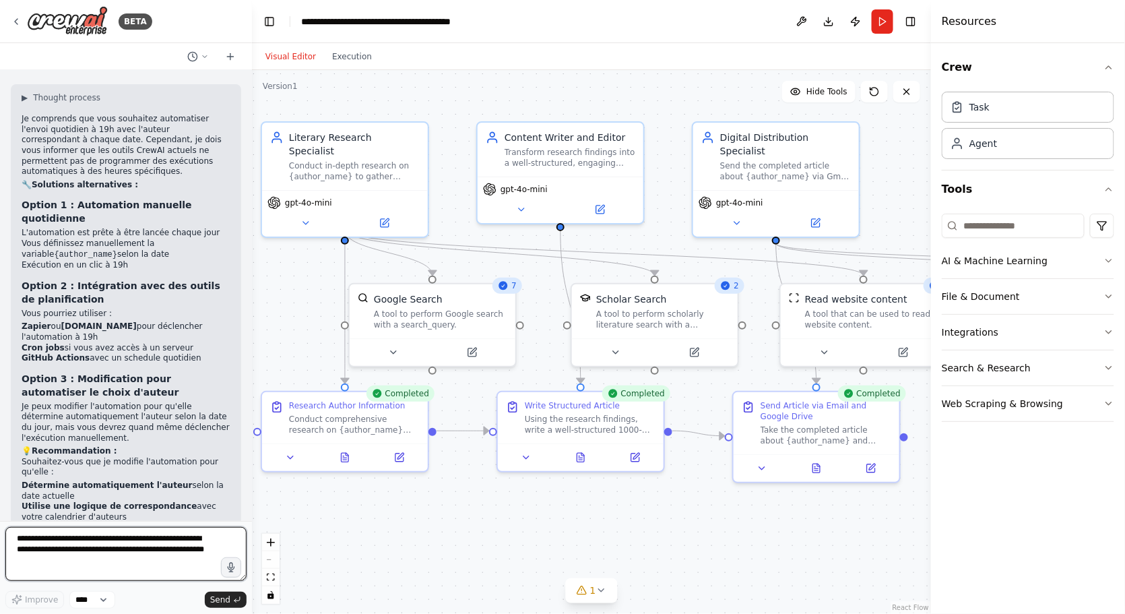
scroll to position [0, 0]
type textarea "***"
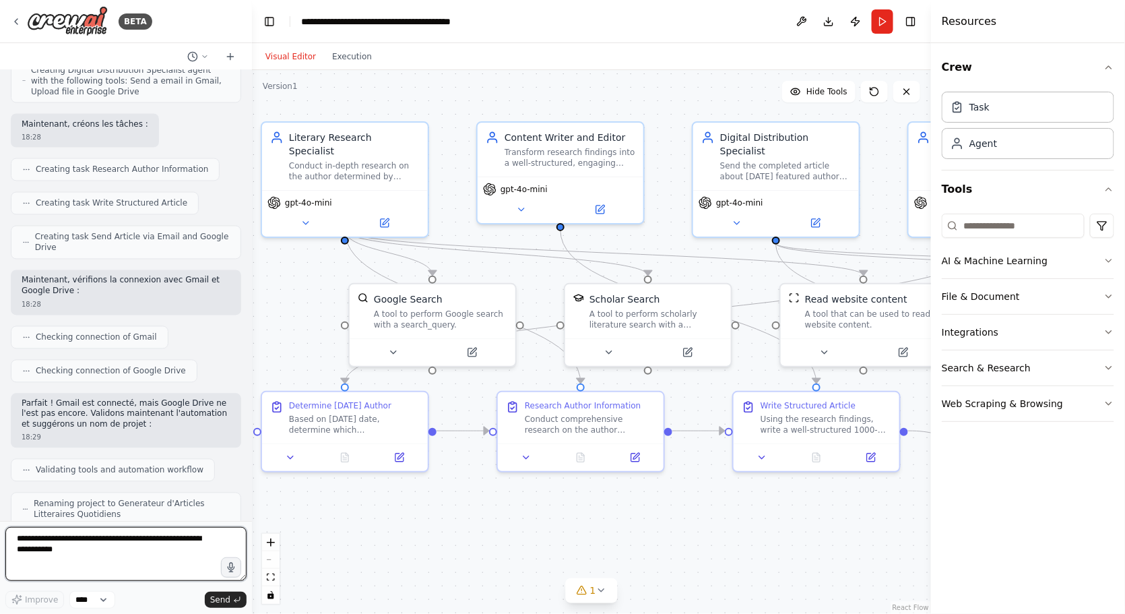
scroll to position [887, 0]
type textarea "**********"
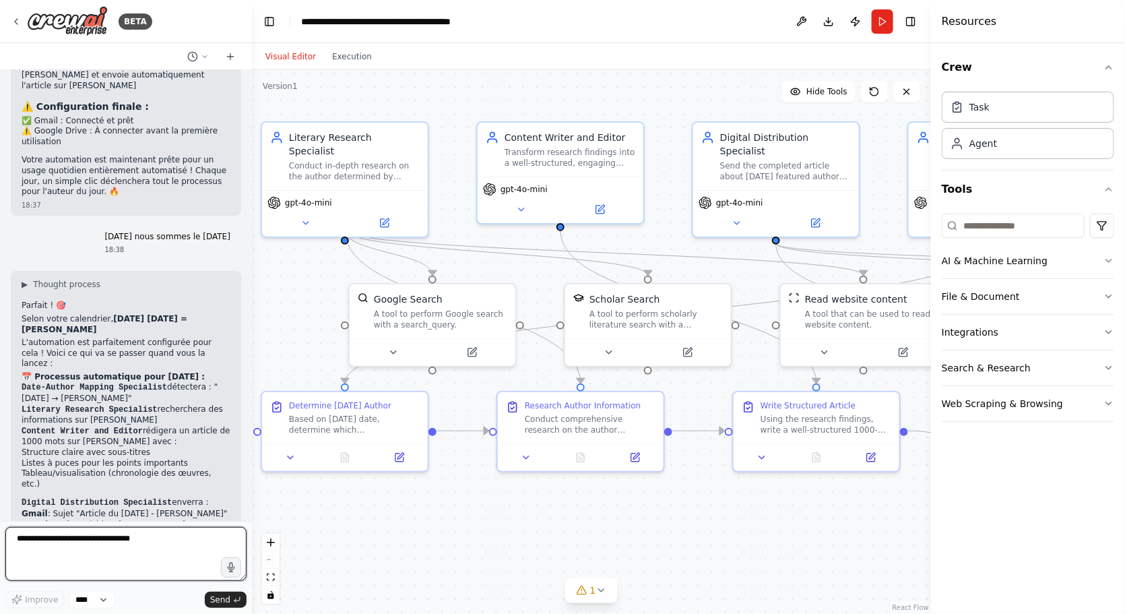
scroll to position [3635, 0]
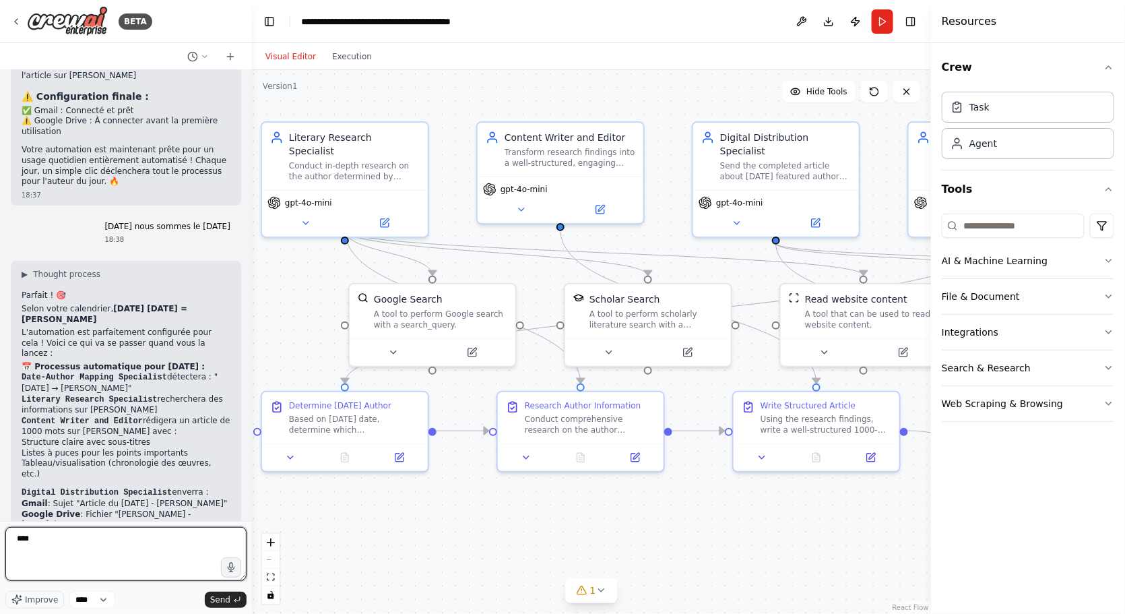
type textarea "*****"
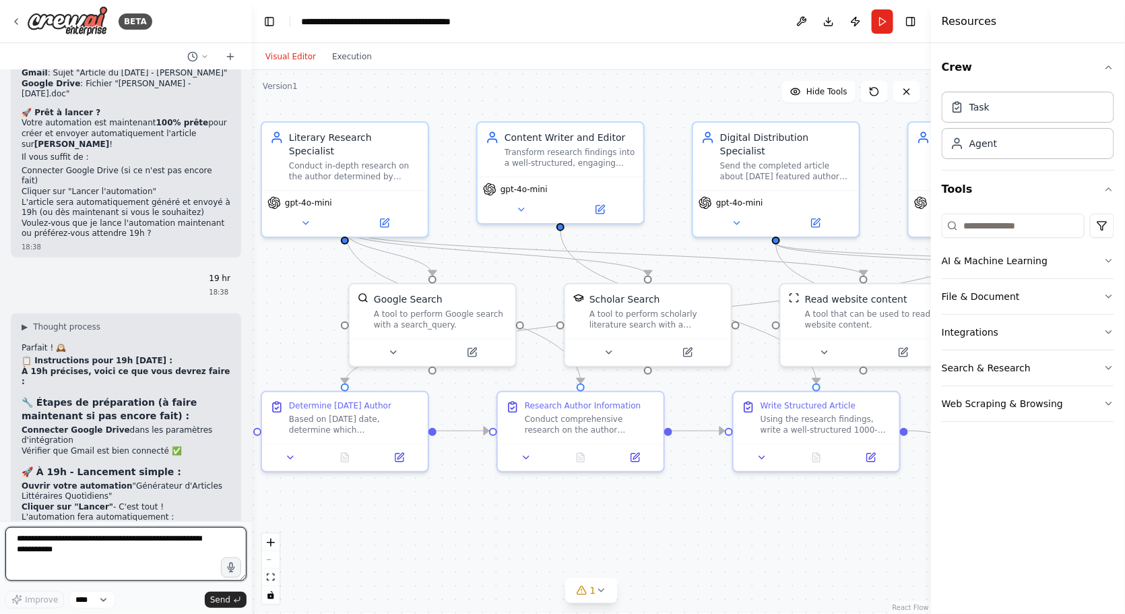
scroll to position [4088, 0]
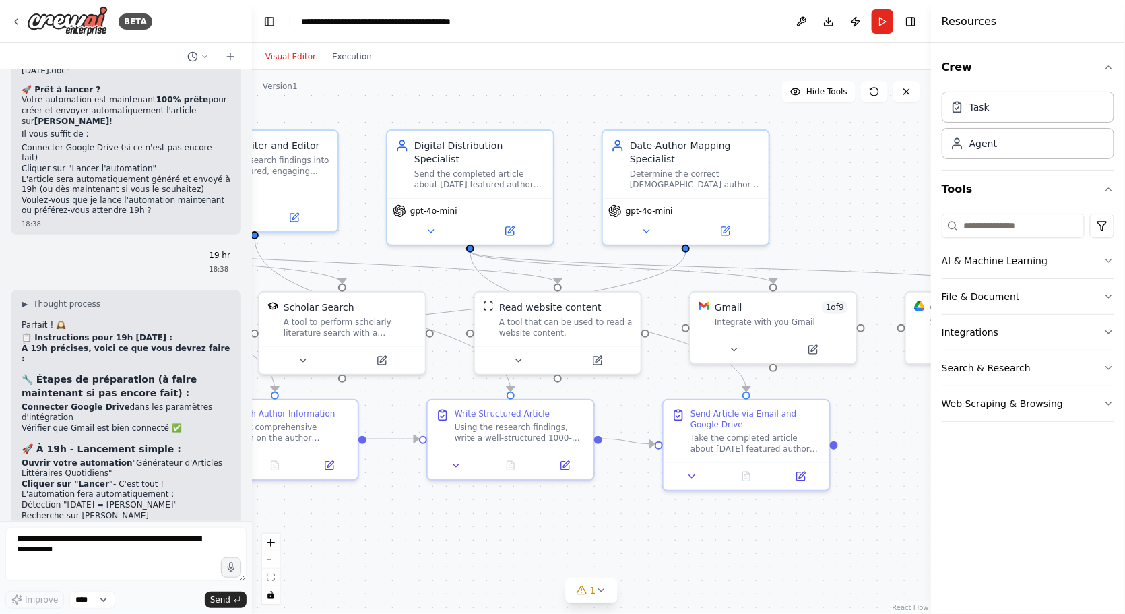
drag, startPoint x: 643, startPoint y: 536, endPoint x: 337, endPoint y: 544, distance: 305.9
click at [337, 544] on div ".deletable-edge-delete-btn { width: 20px; height: 20px; border: 0px solid #ffff…" at bounding box center [591, 342] width 679 height 544
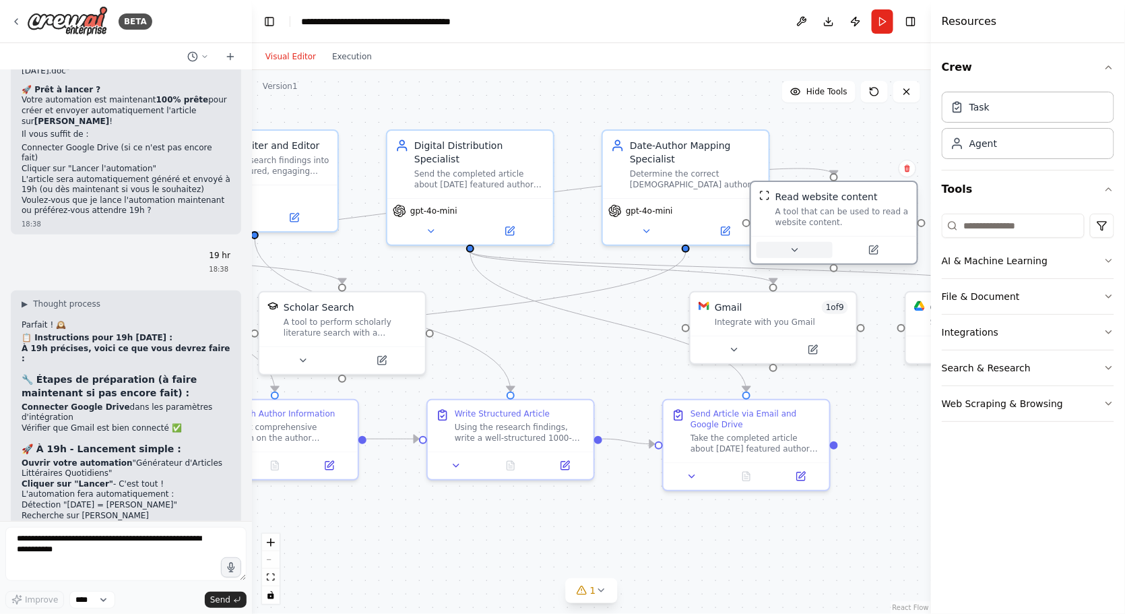
drag, startPoint x: 556, startPoint y: 348, endPoint x: 828, endPoint y: 240, distance: 292.5
click at [828, 242] on div at bounding box center [833, 250] width 155 height 16
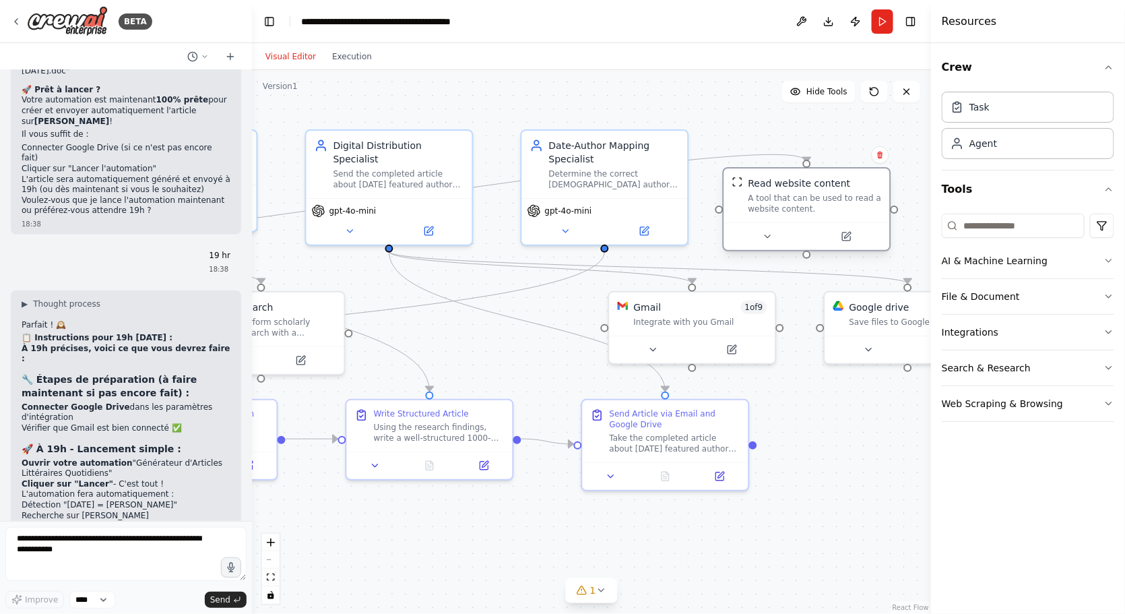
drag, startPoint x: 828, startPoint y: 240, endPoint x: 806, endPoint y: 221, distance: 29.1
click at [806, 222] on div at bounding box center [807, 236] width 166 height 28
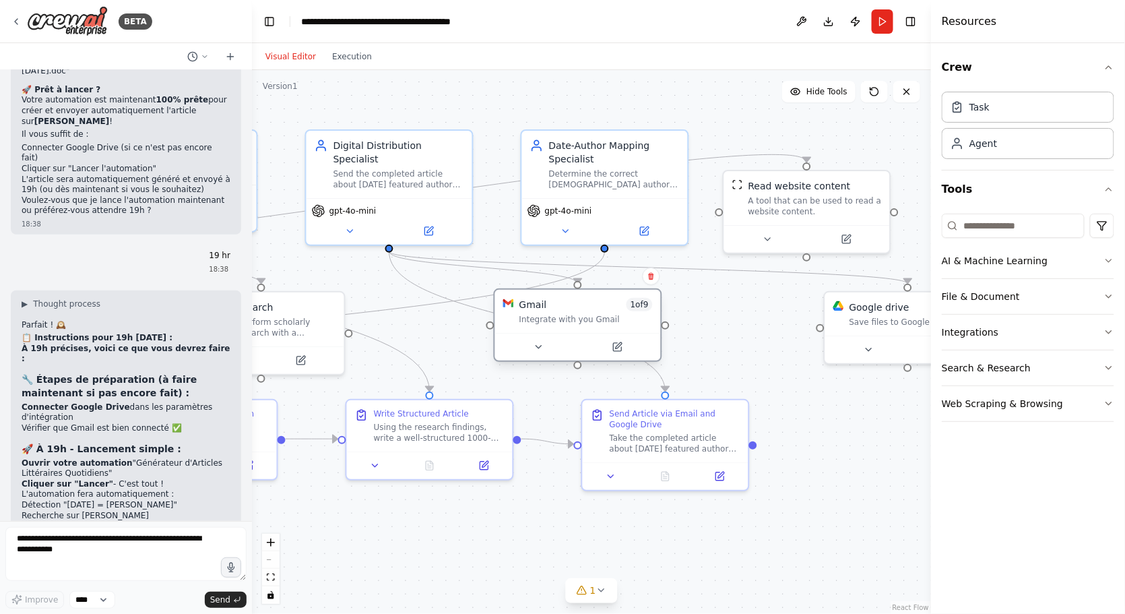
drag, startPoint x: 700, startPoint y: 334, endPoint x: 586, endPoint y: 331, distance: 113.9
click at [586, 331] on div "Gmail 1 of 9 Integrate with you Gmail" at bounding box center [578, 324] width 168 height 73
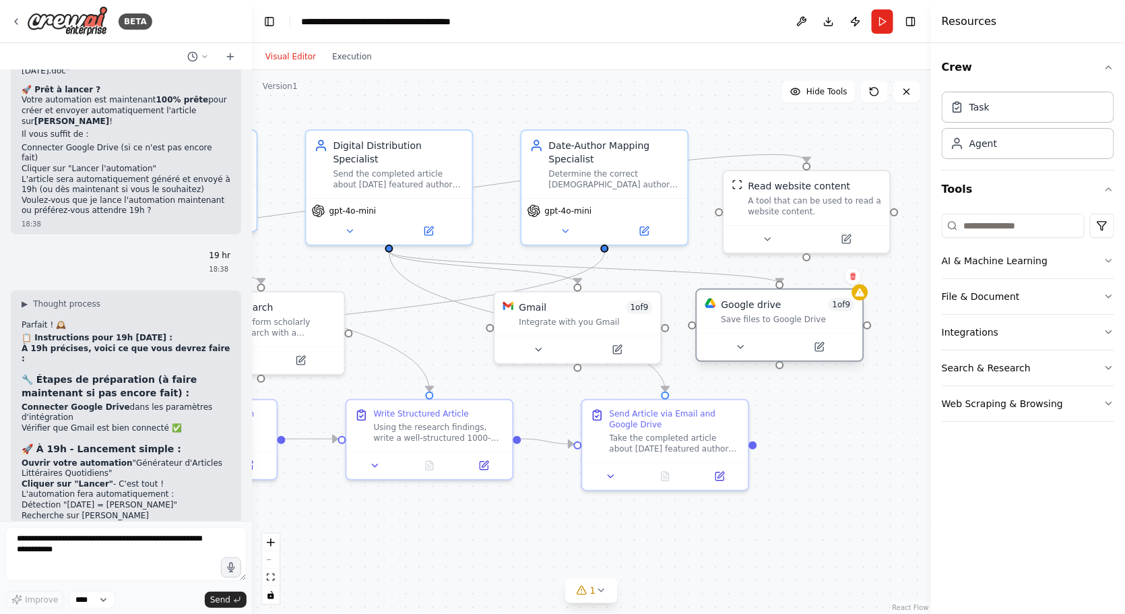
drag, startPoint x: 895, startPoint y: 330, endPoint x: 773, endPoint y: 335, distance: 122.7
click at [773, 335] on div "Google drive 1 of 9 Save files to Google Drive" at bounding box center [780, 324] width 168 height 73
click at [863, 291] on icon at bounding box center [860, 292] width 11 height 11
click at [859, 286] on div "Confirm" at bounding box center [853, 276] width 23 height 23
click at [820, 346] on icon at bounding box center [819, 347] width 8 height 8
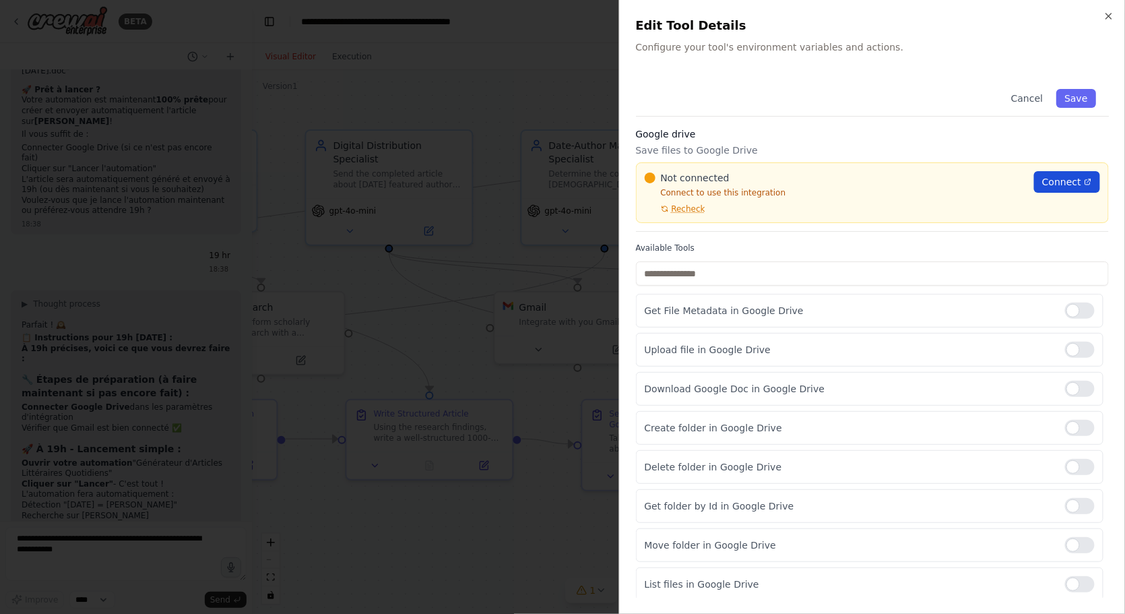
click at [1059, 187] on span "Connect" at bounding box center [1061, 181] width 39 height 13
click at [689, 208] on span "Recheck" at bounding box center [689, 208] width 34 height 11
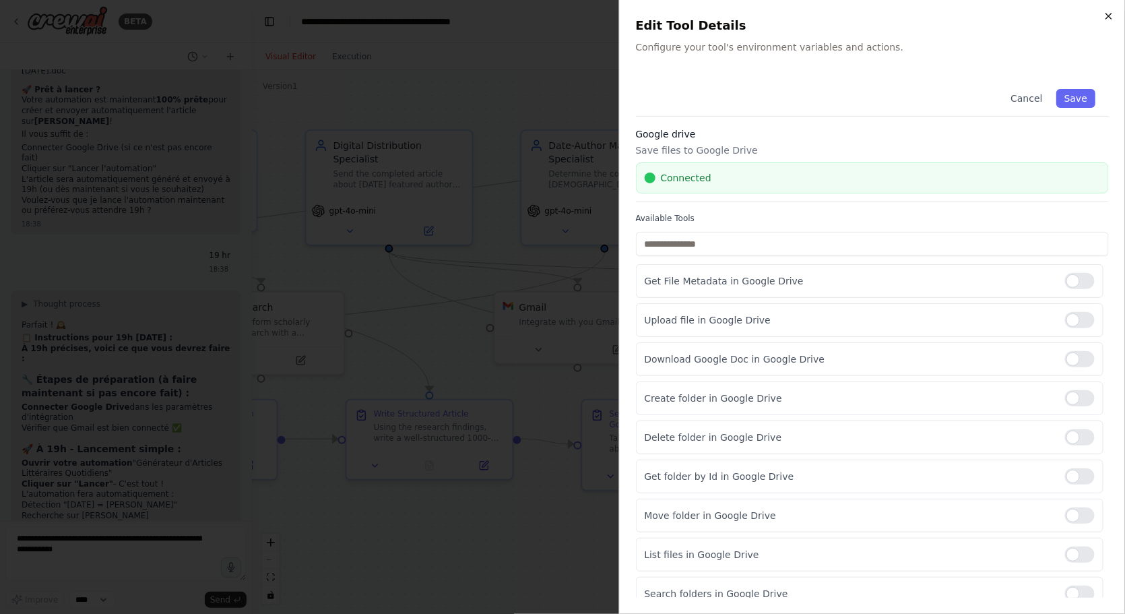
click at [1103, 17] on icon "button" at bounding box center [1108, 16] width 11 height 11
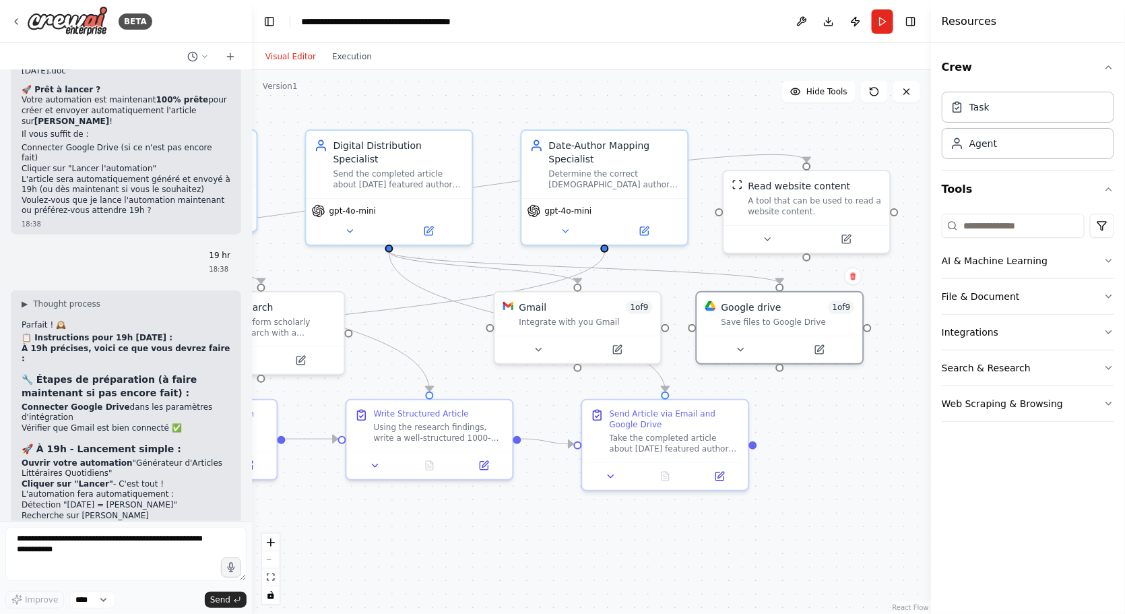
click at [899, 517] on div ".deletable-edge-delete-btn { width: 20px; height: 20px; border: 0px solid #ffff…" at bounding box center [591, 342] width 679 height 544
